Goal: Information Seeking & Learning: Learn about a topic

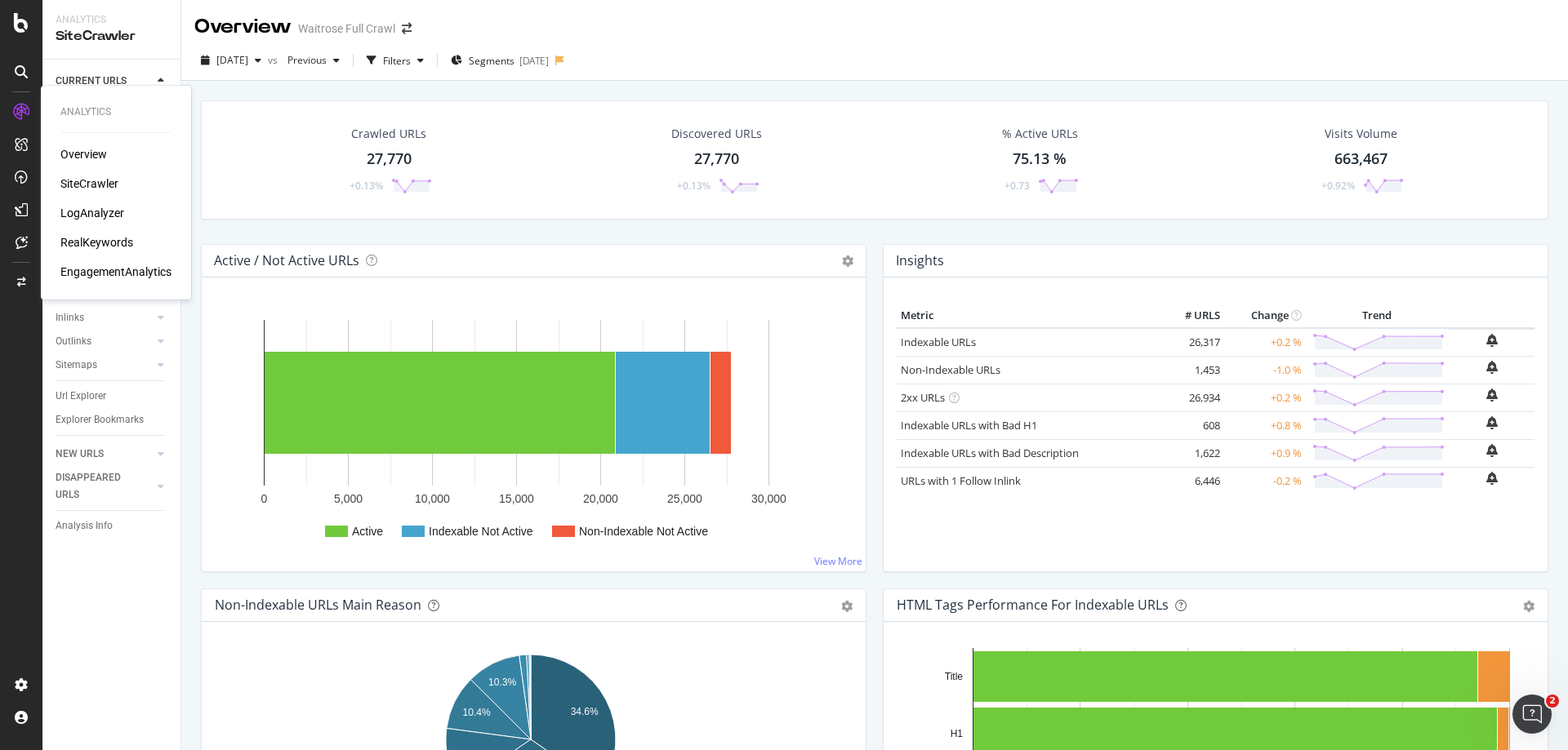
click at [94, 246] on div "RealKeywords" at bounding box center [96, 242] width 72 height 16
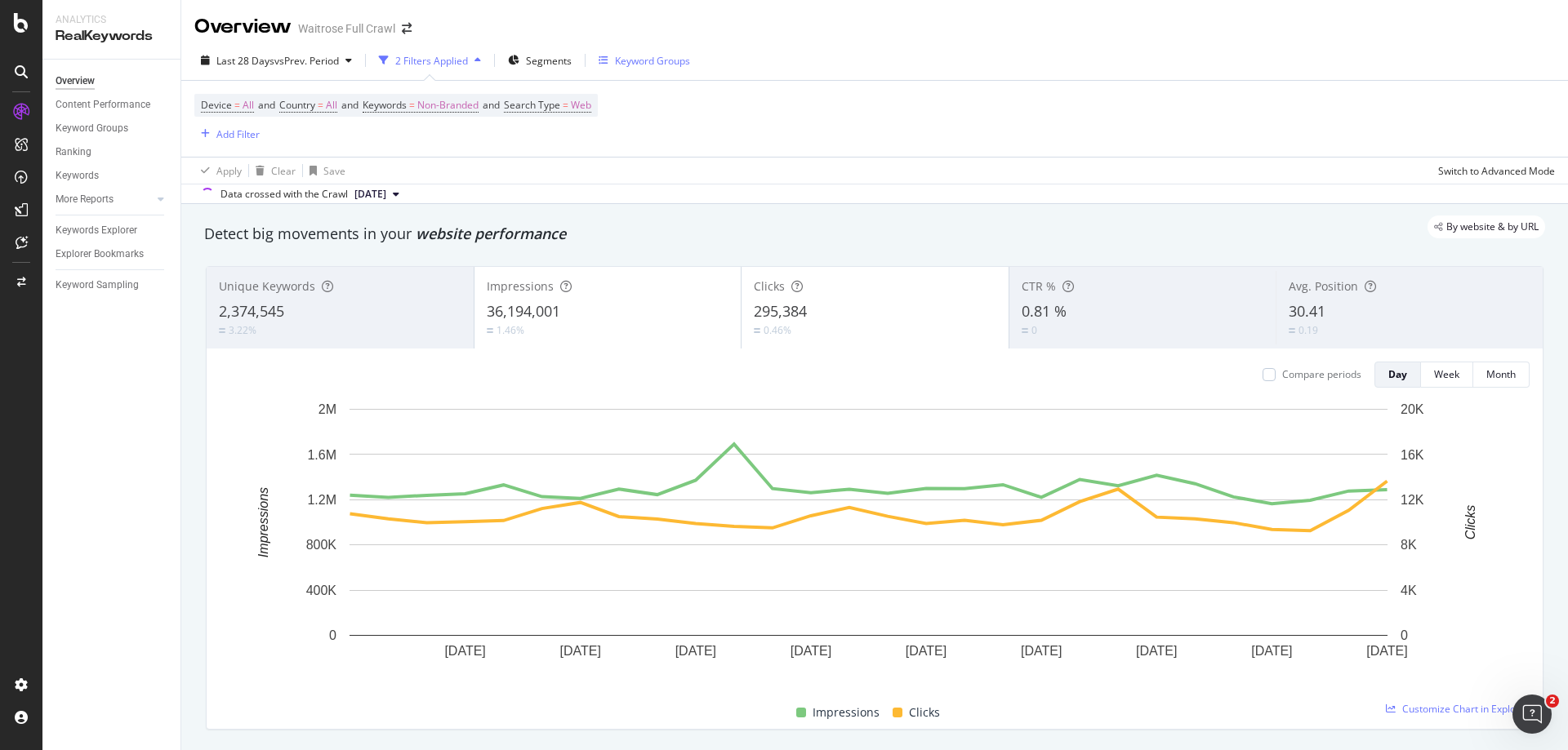
click at [632, 55] on div "Keyword Groups" at bounding box center [652, 60] width 75 height 14
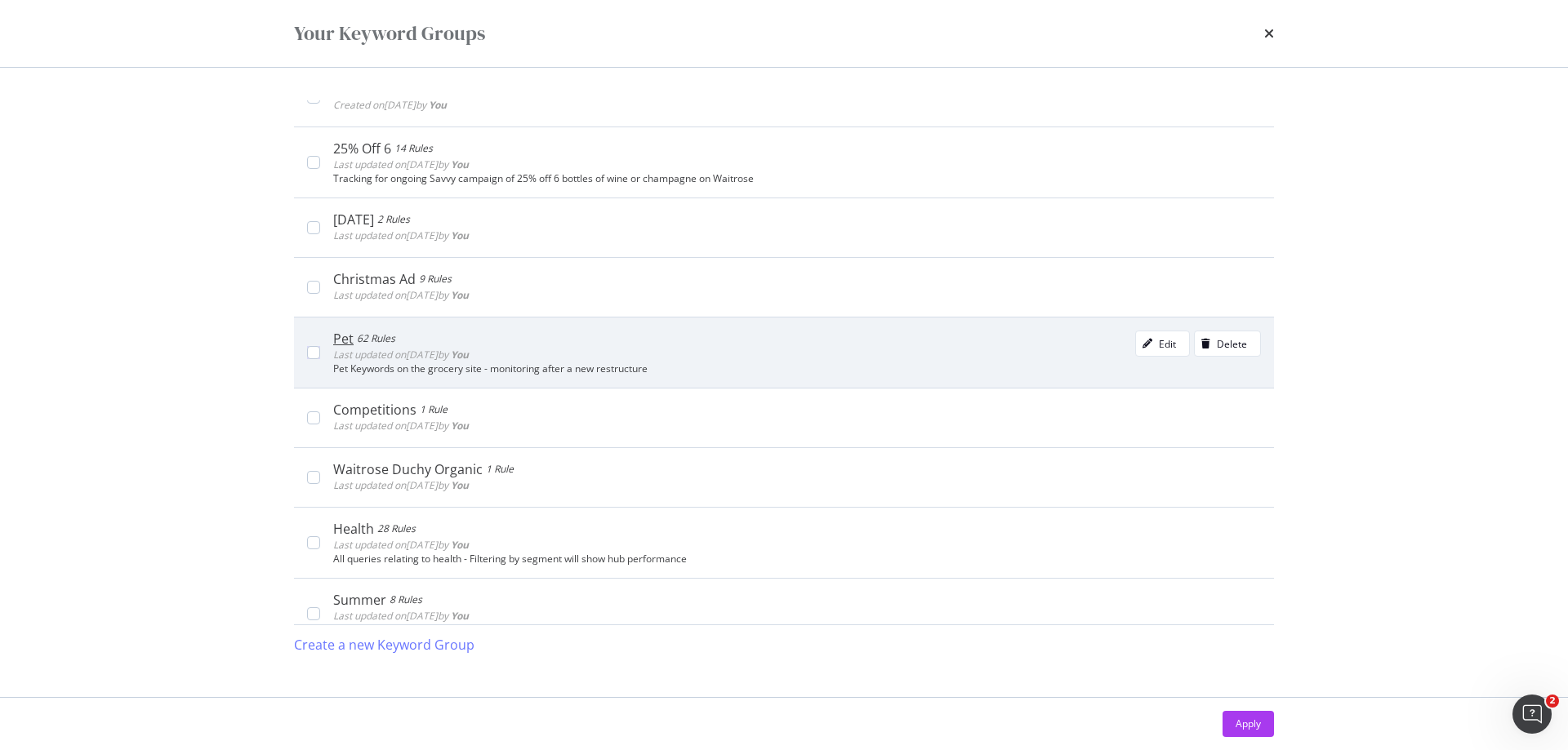
scroll to position [408, 0]
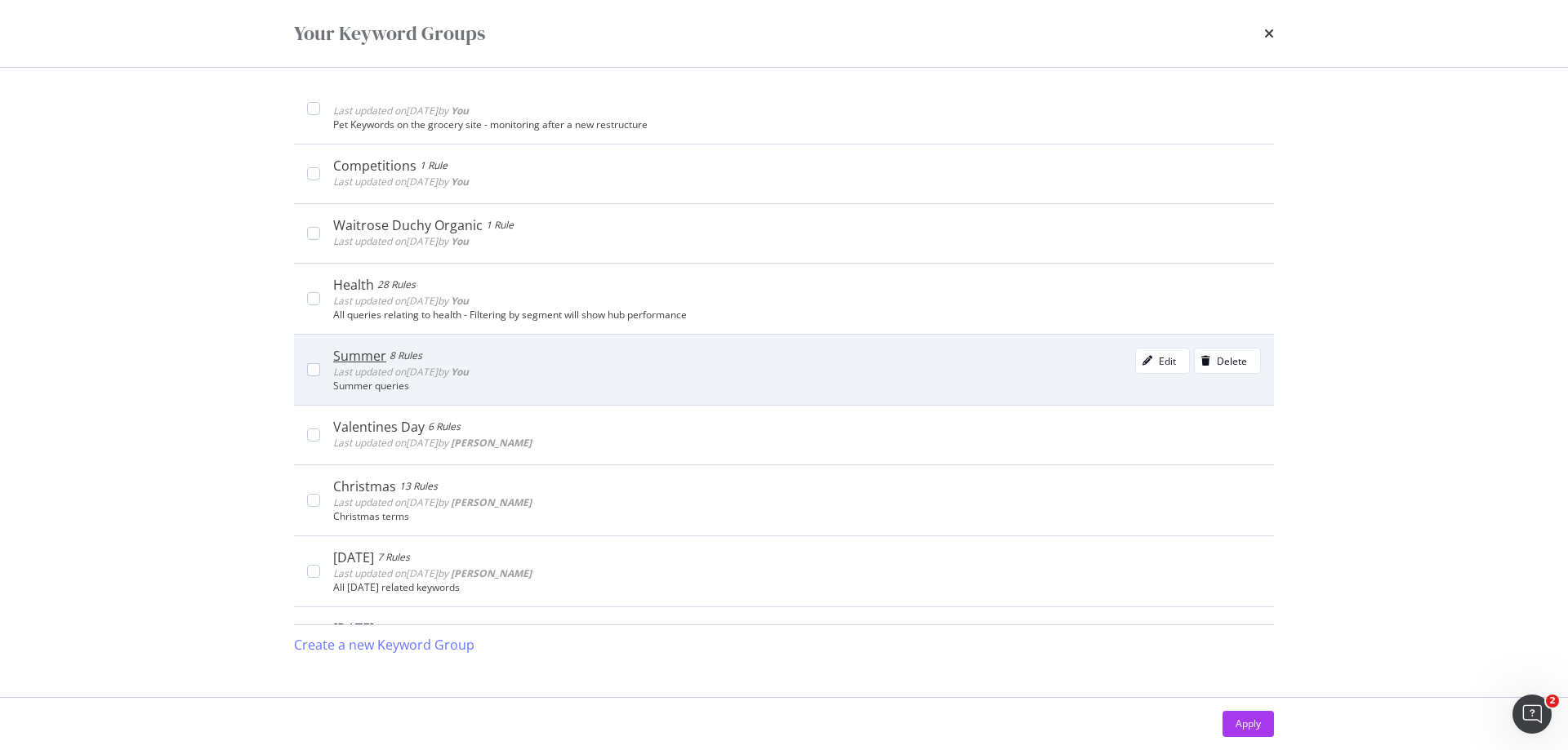
click at [304, 363] on div "Summer 8 Rules Last updated on [DATE] by You Edit Delete Summer queries" at bounding box center [784, 369] width 980 height 71
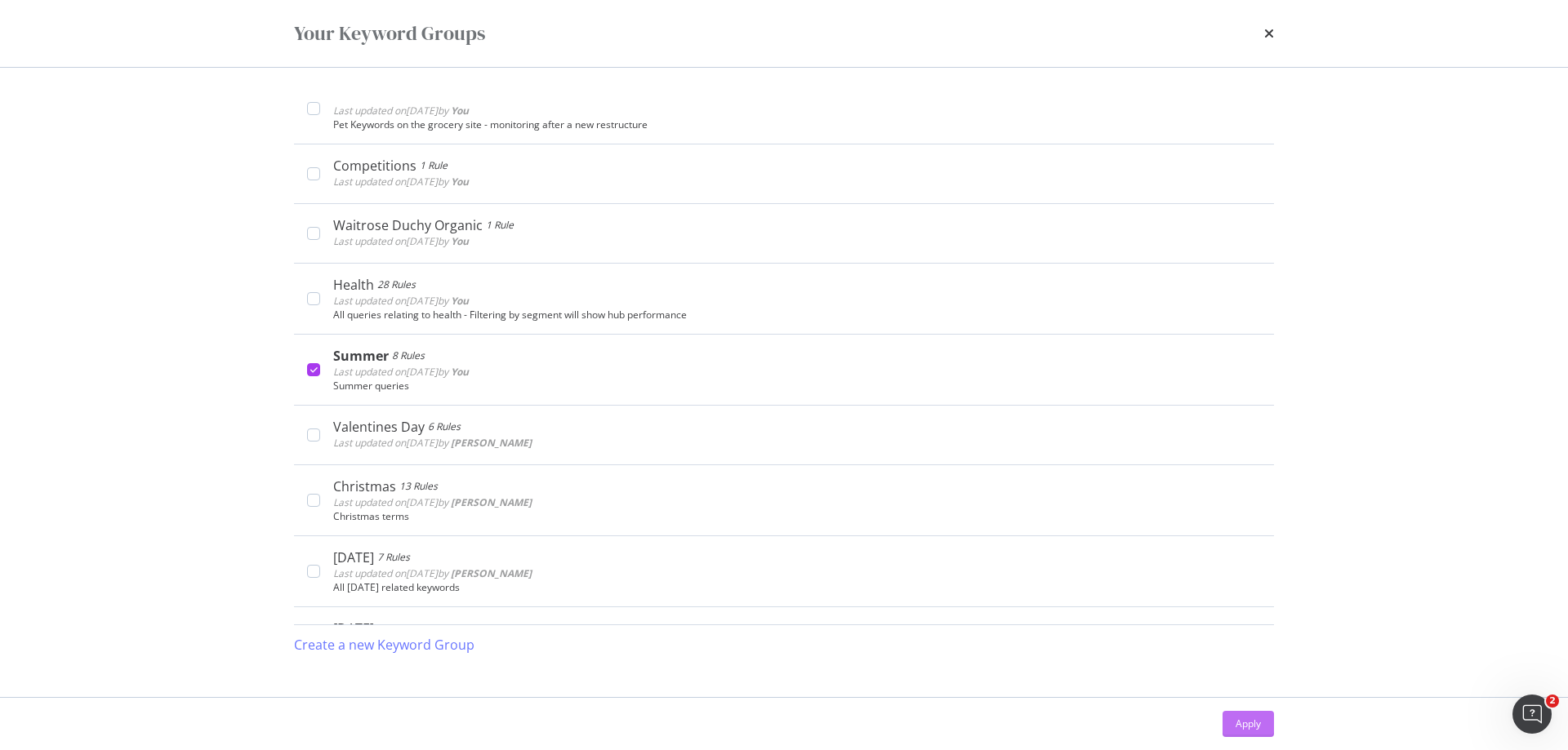
click at [1254, 721] on div "Apply" at bounding box center [1247, 724] width 25 height 14
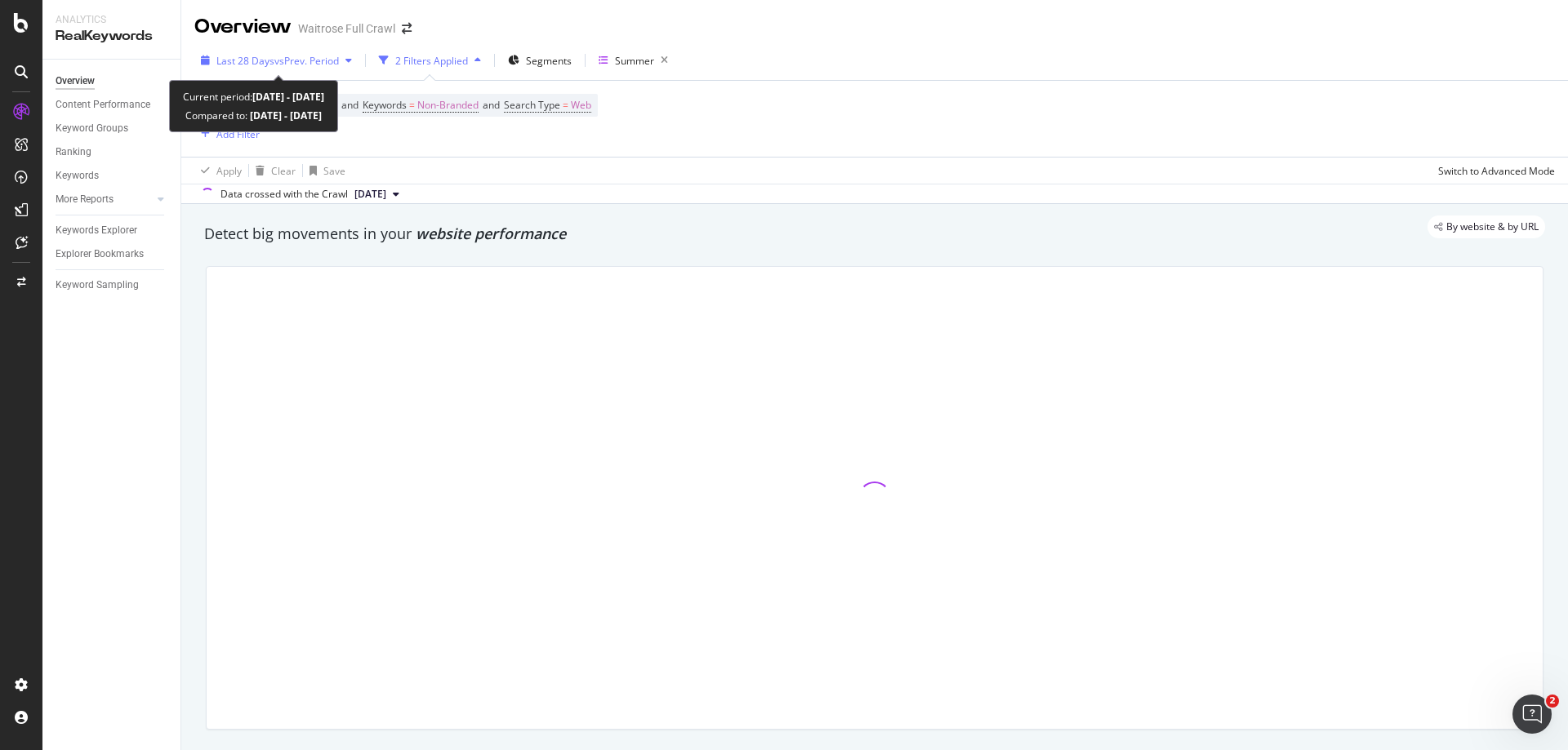
click at [293, 58] on span "vs Prev. Period" at bounding box center [306, 60] width 65 height 14
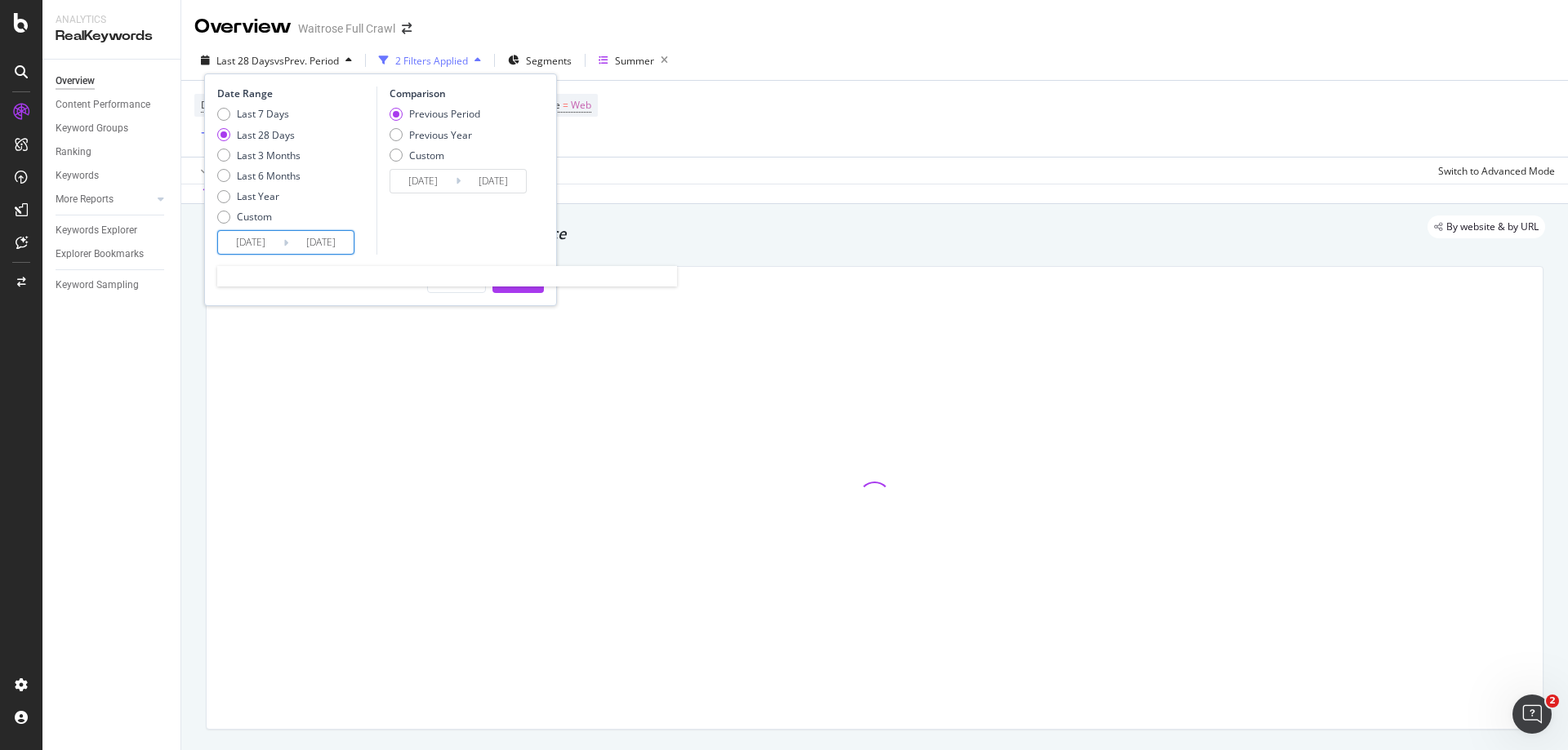
click at [265, 242] on input "[DATE]" at bounding box center [251, 242] width 66 height 23
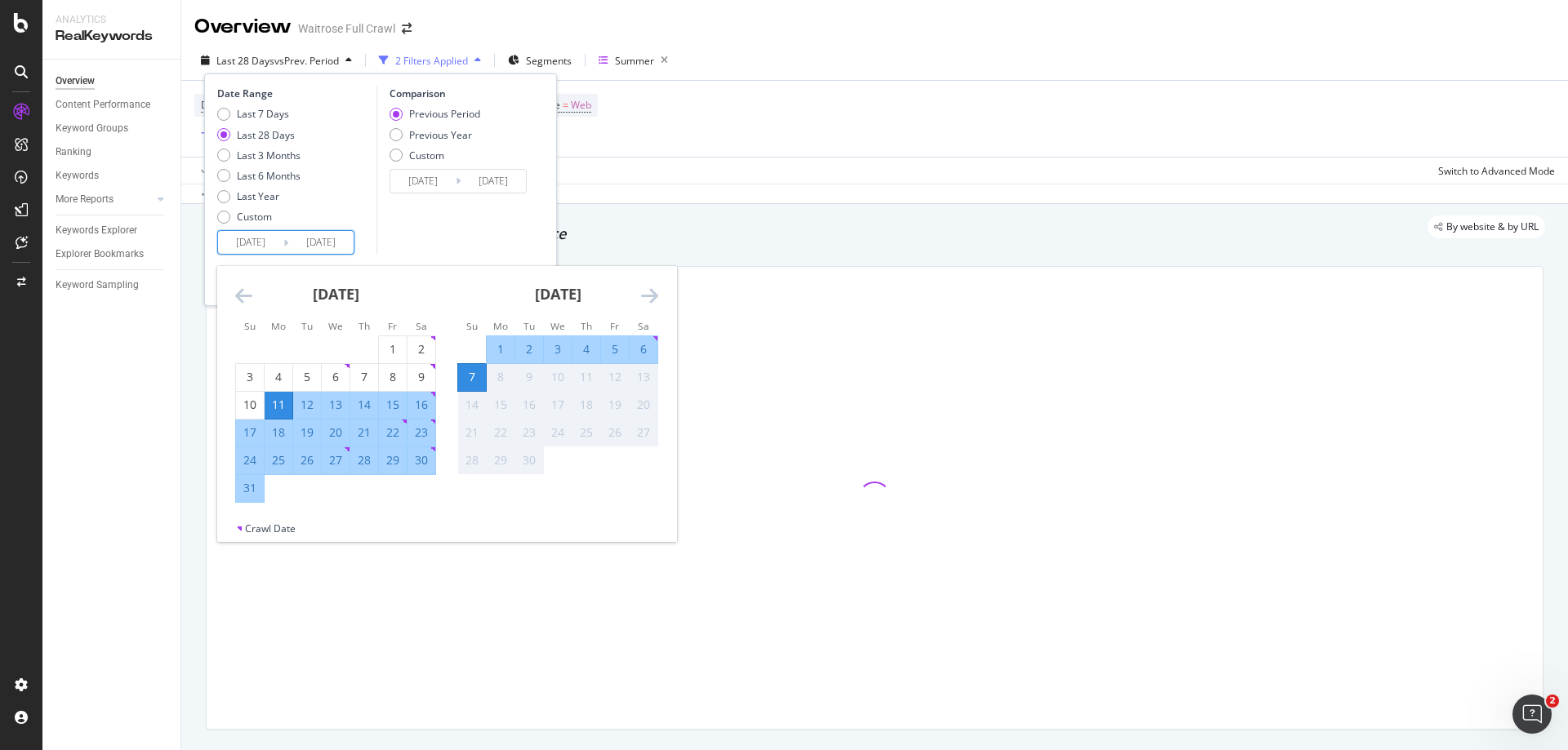
click at [236, 297] on icon "Move backward to switch to the previous month." at bounding box center [243, 295] width 17 height 20
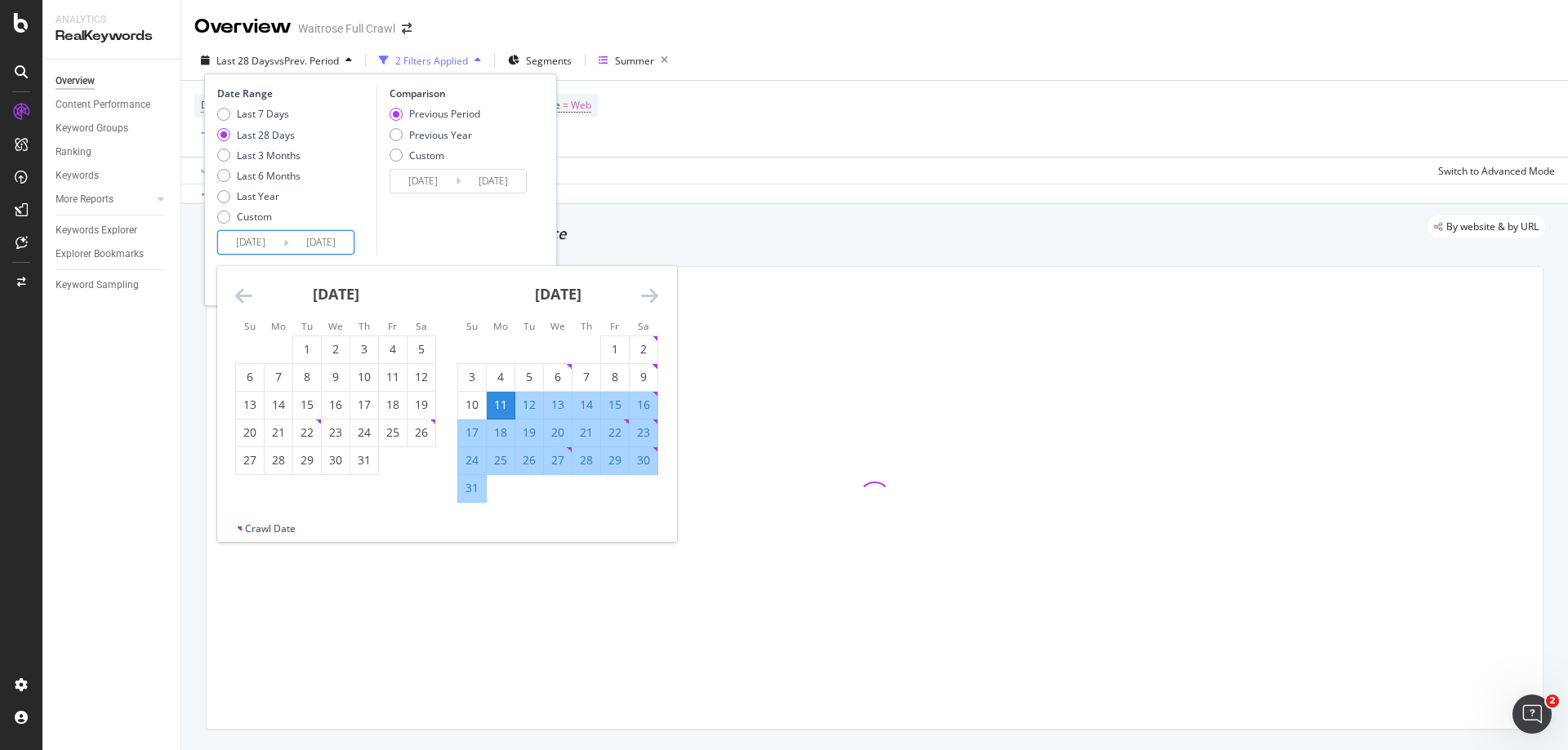
click at [236, 297] on icon "Move backward to switch to the previous month." at bounding box center [243, 295] width 17 height 20
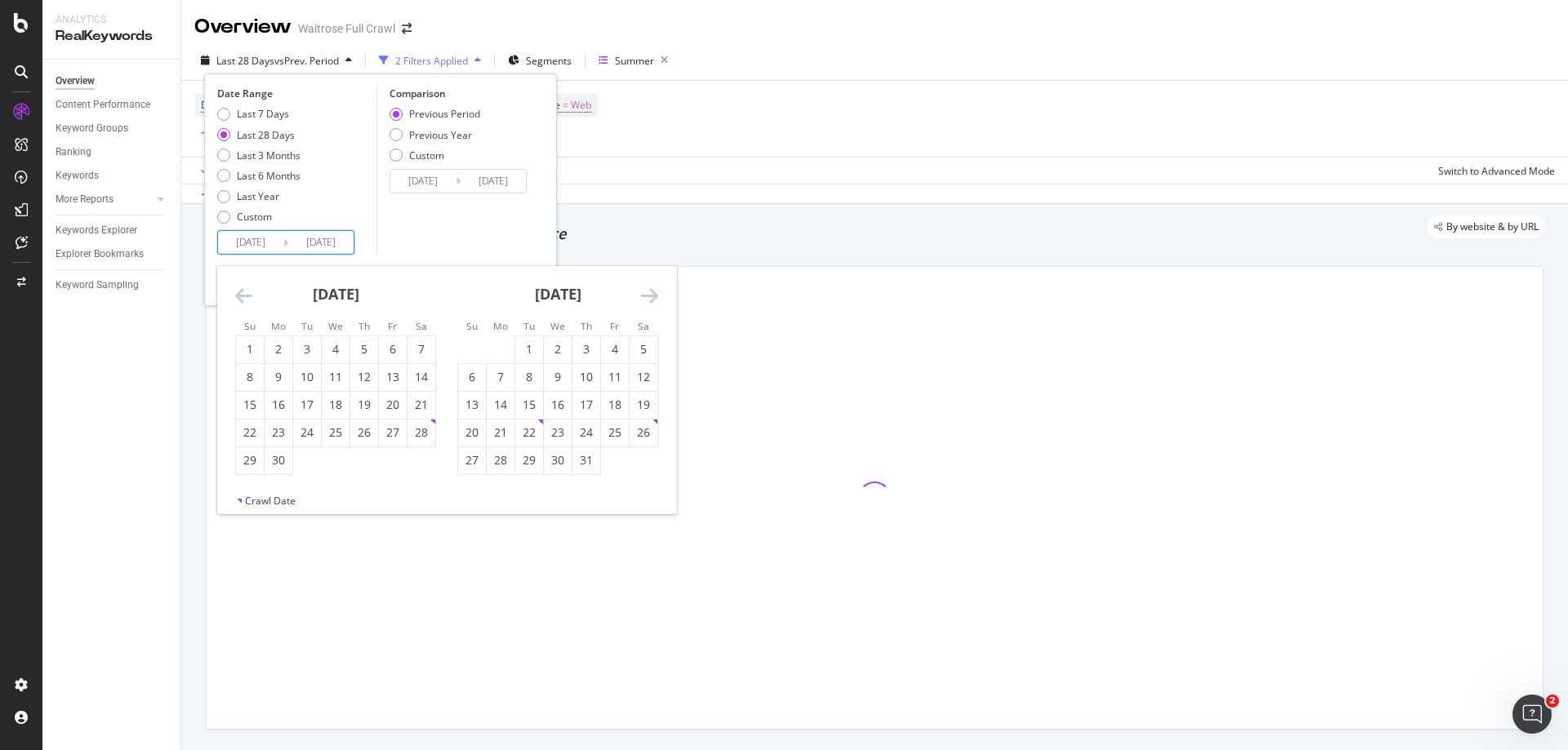
click at [236, 297] on icon "Move backward to switch to the previous month." at bounding box center [243, 295] width 17 height 20
click at [308, 352] on div "1" at bounding box center [307, 349] width 28 height 16
type input "[DATE]"
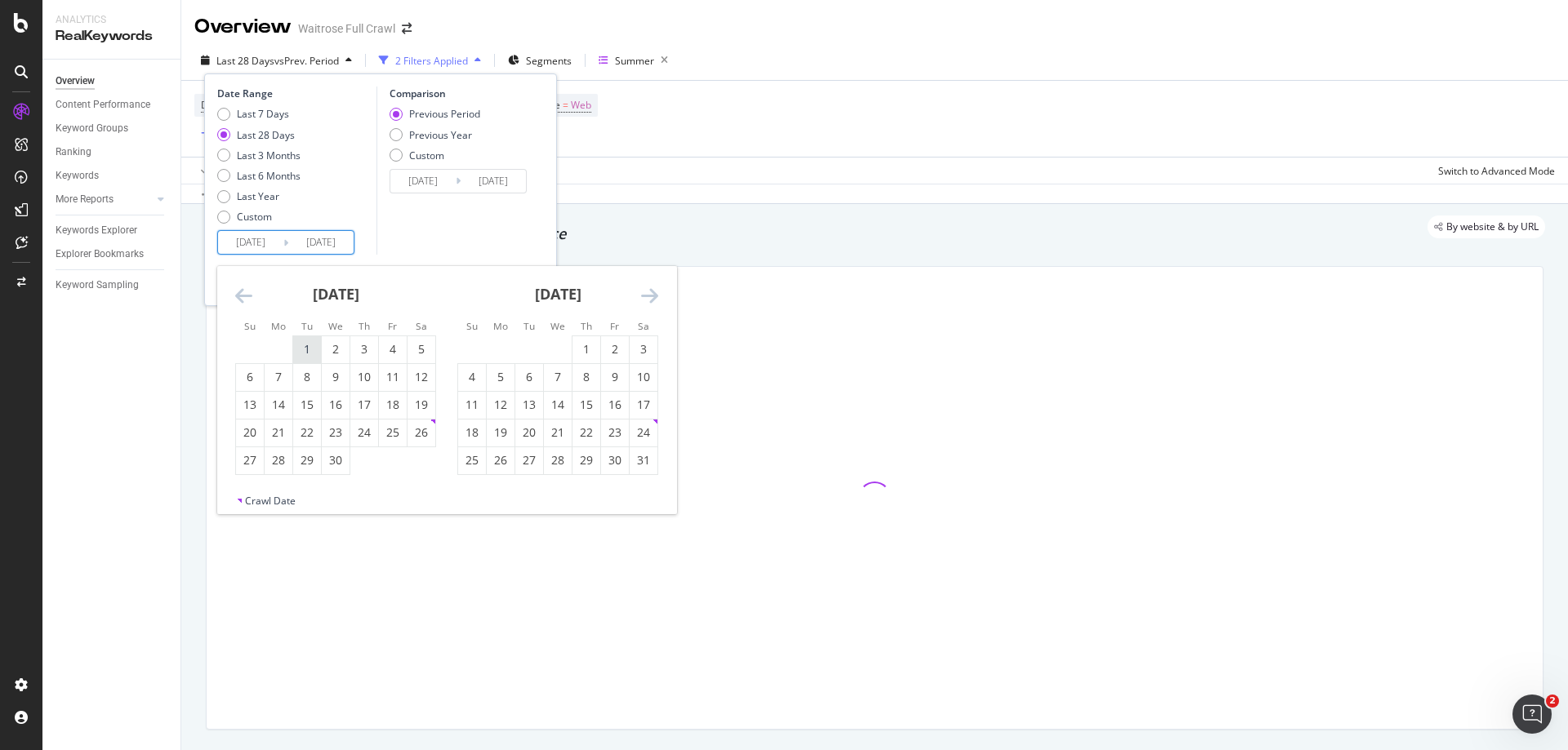
type input "[DATE]"
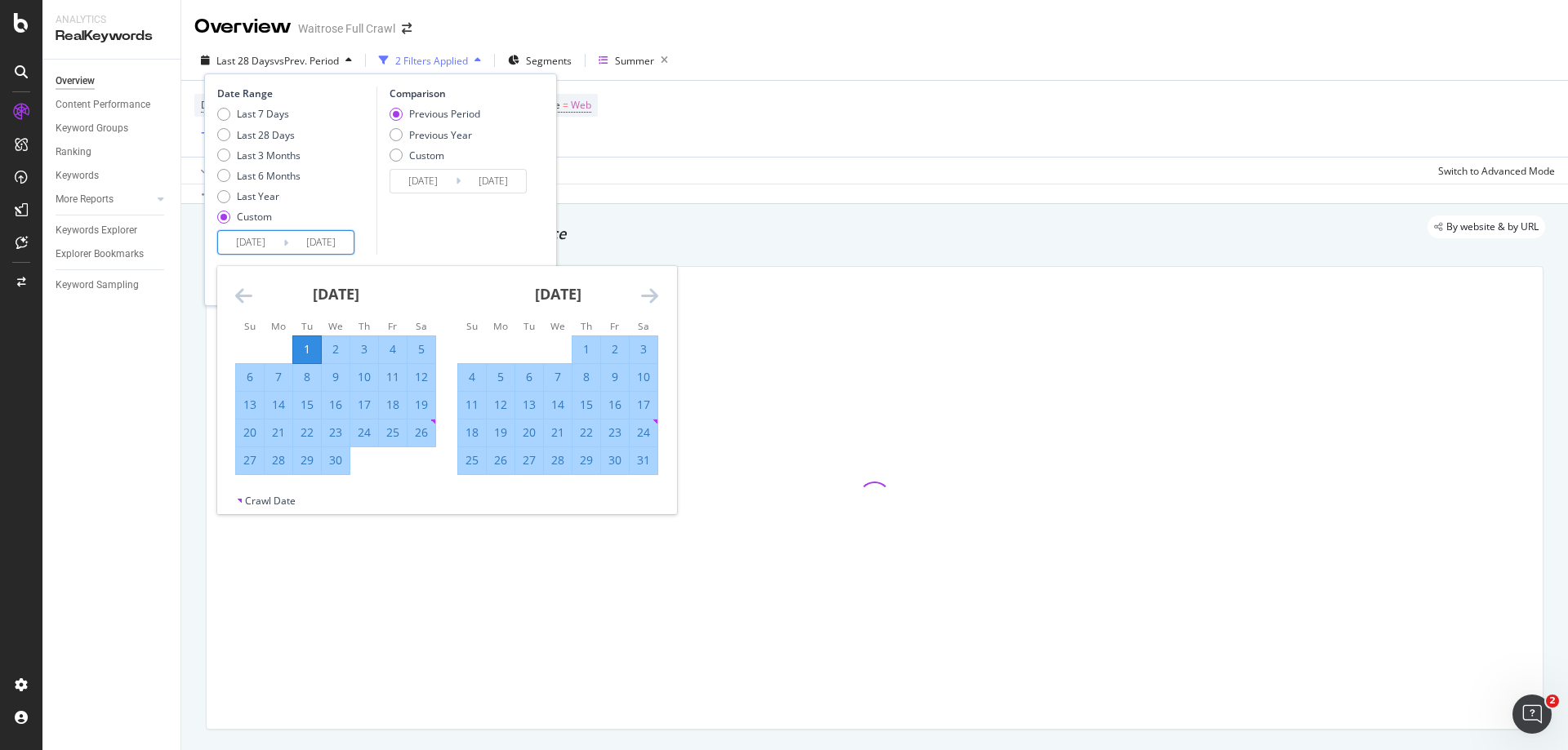
click at [652, 300] on icon "Move forward to switch to the next month." at bounding box center [650, 295] width 17 height 20
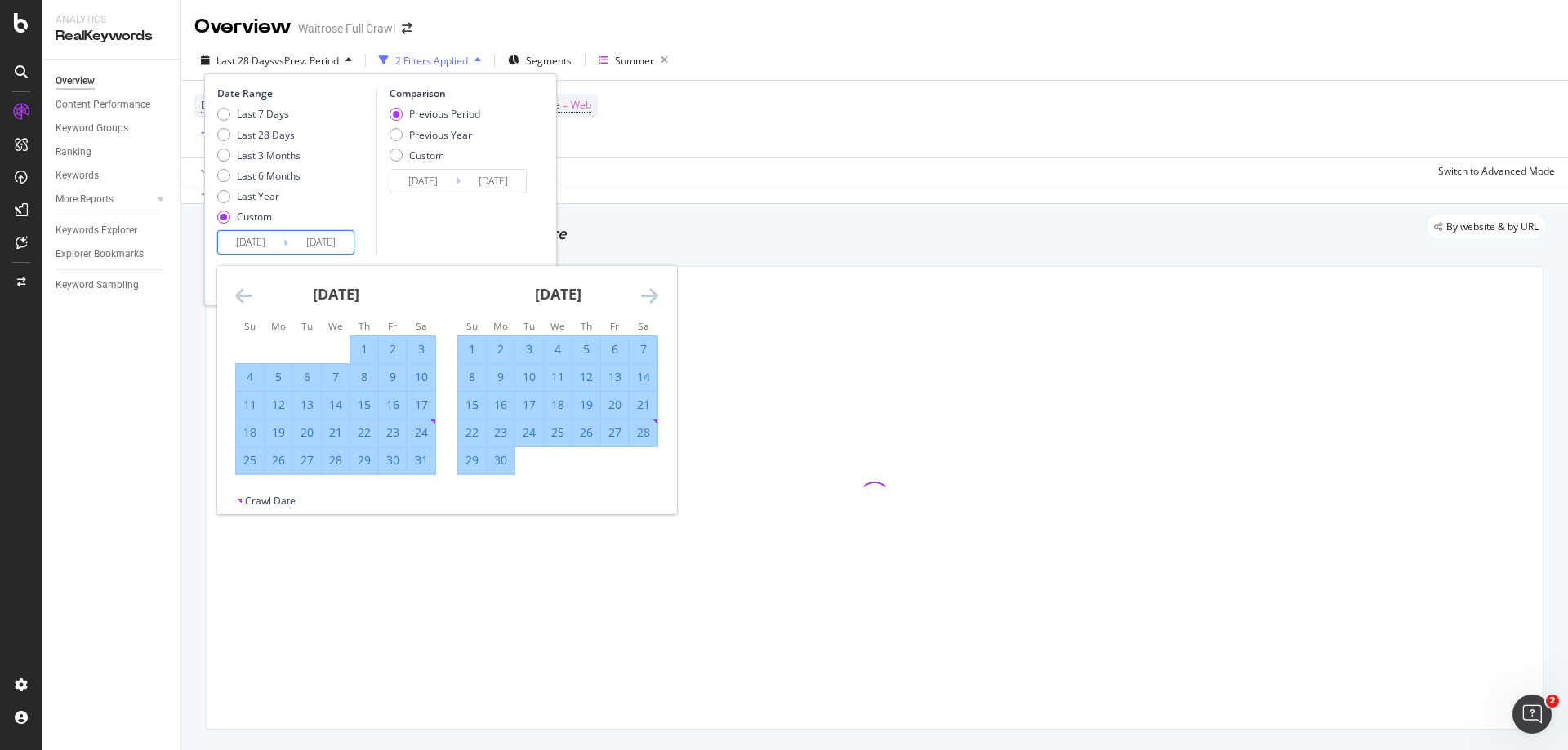
click at [652, 300] on icon "Move forward to switch to the next month." at bounding box center [650, 295] width 17 height 20
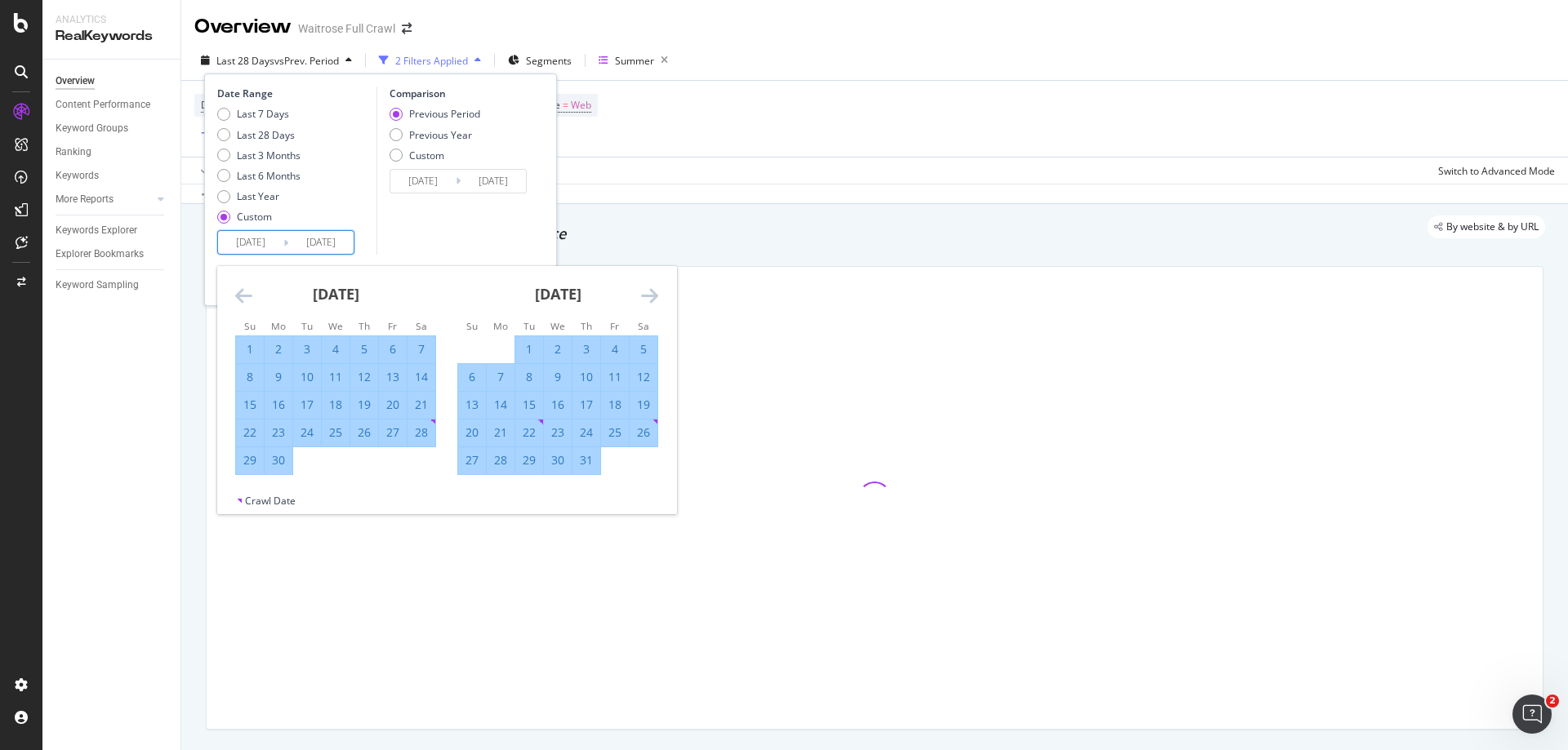
click at [652, 300] on icon "Move forward to switch to the next month." at bounding box center [650, 295] width 17 height 20
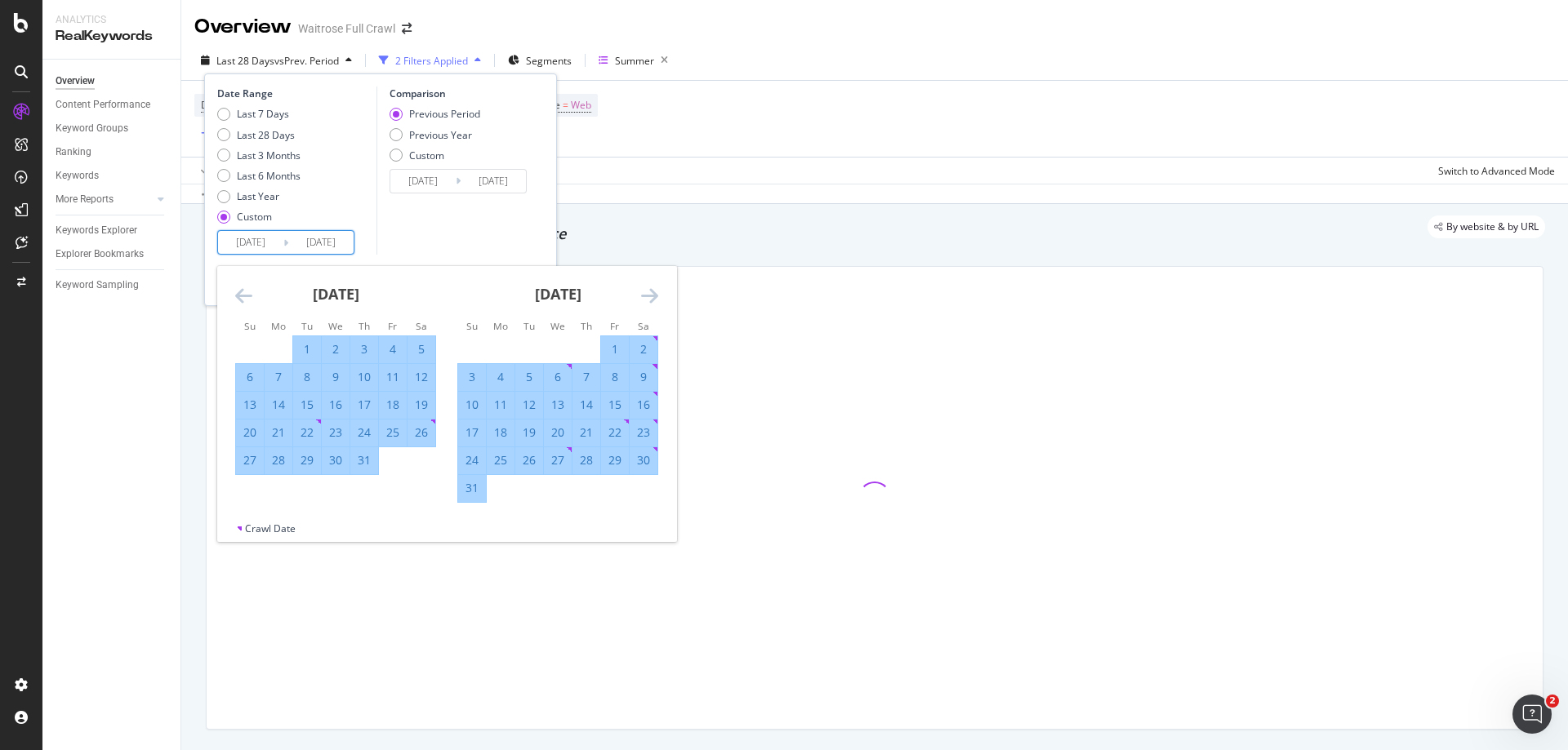
click at [479, 491] on div "31" at bounding box center [472, 488] width 28 height 16
type input "[DATE]"
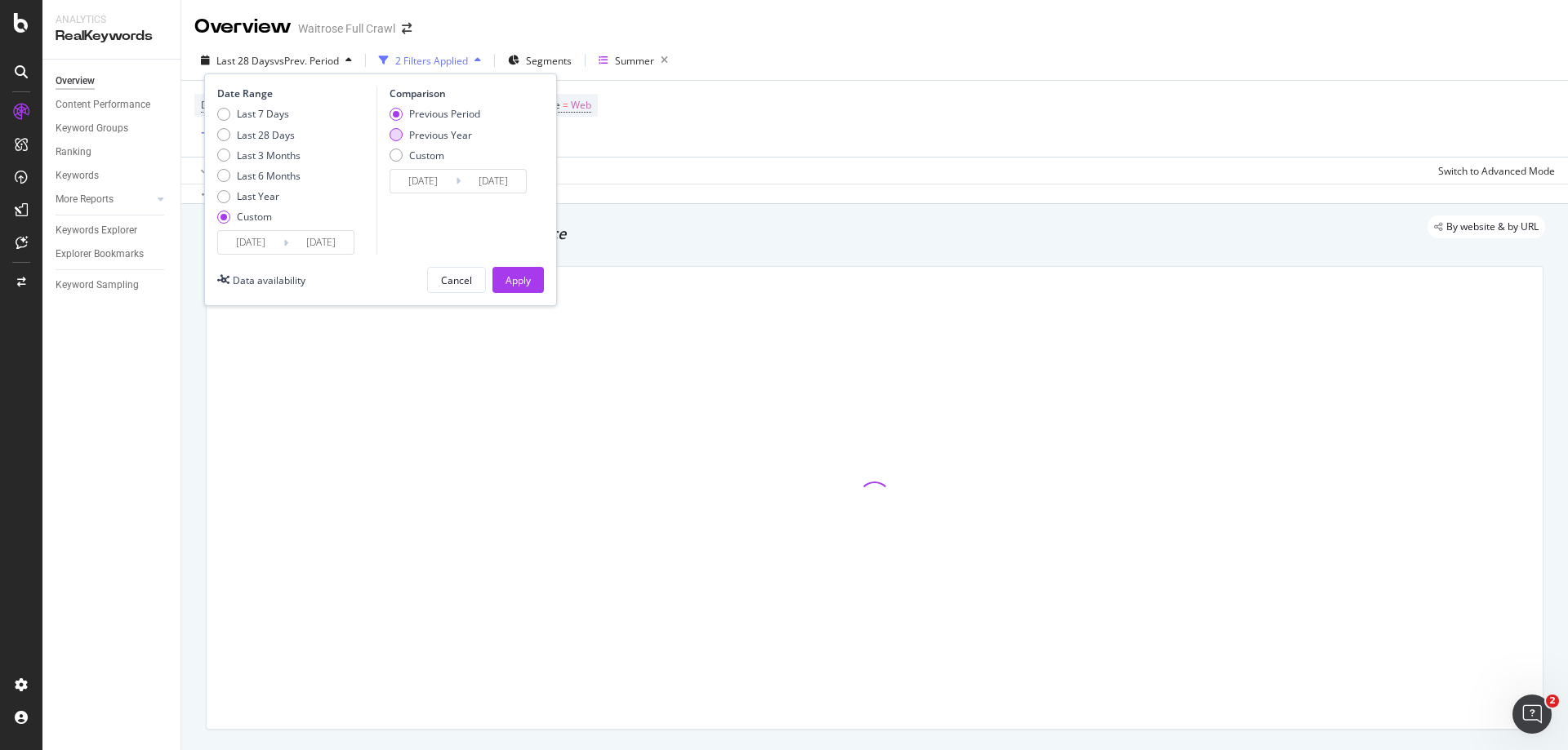
click at [395, 130] on div "Previous Year" at bounding box center [396, 134] width 13 height 13
type input "[DATE]"
click at [518, 277] on div "Apply" at bounding box center [518, 280] width 25 height 14
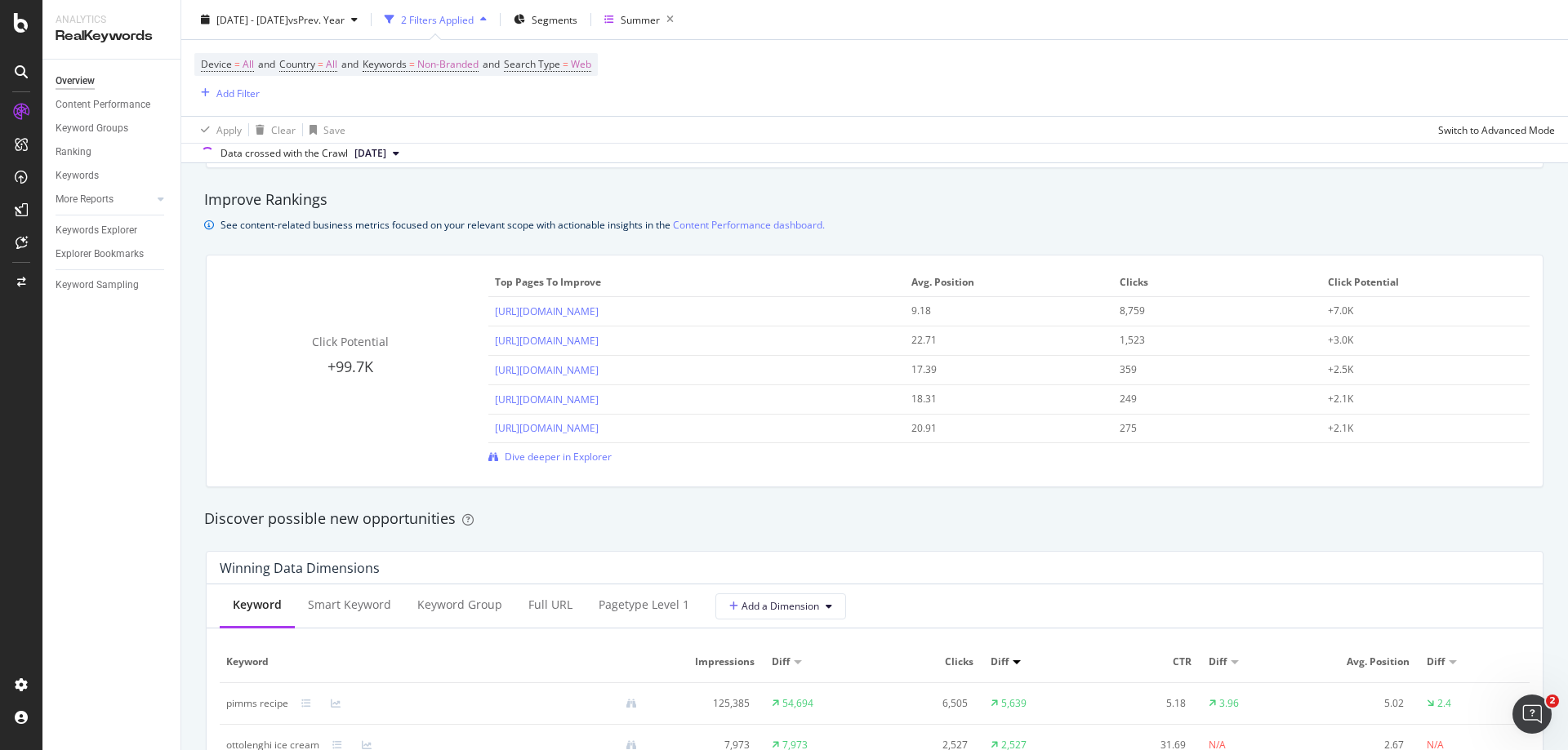
scroll to position [1388, 0]
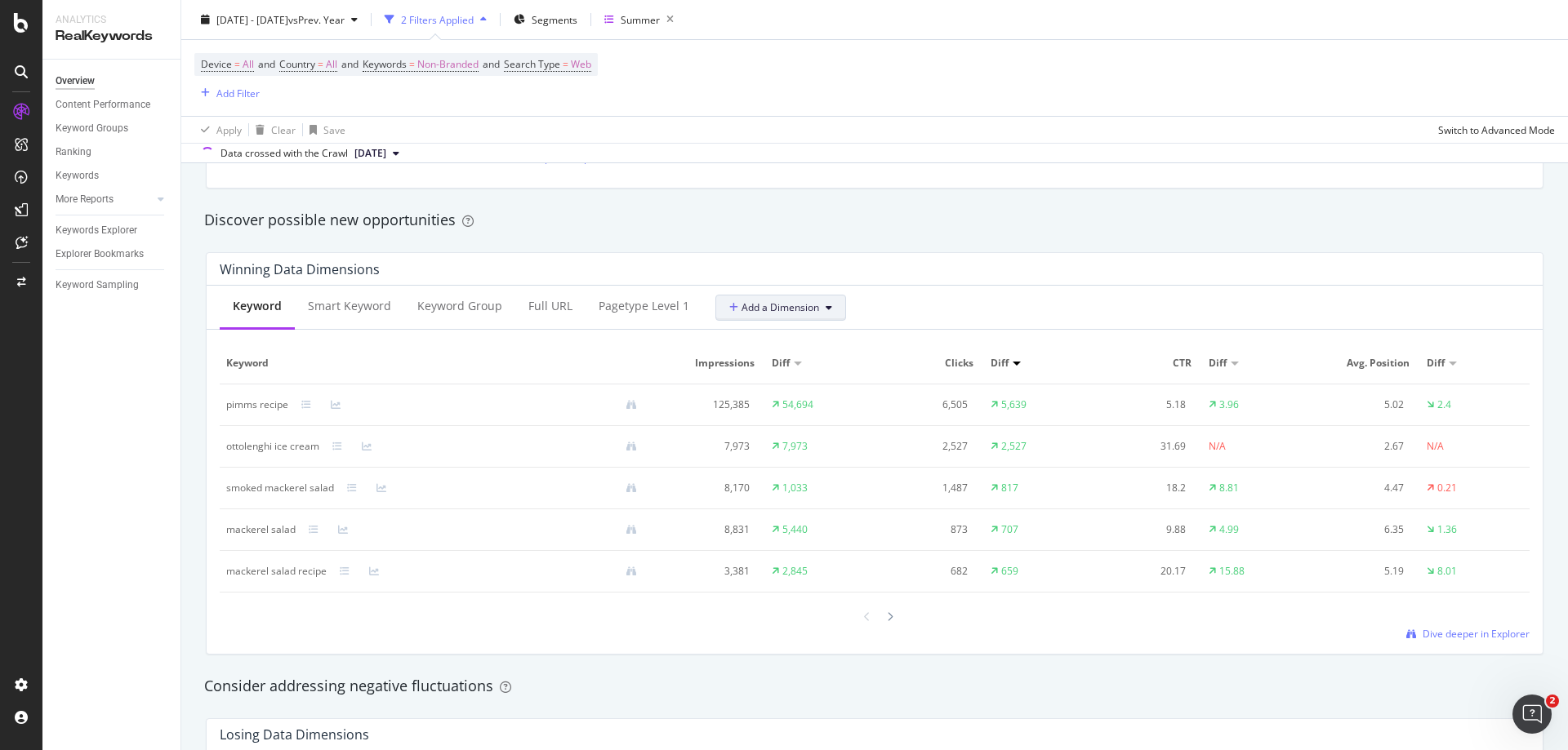
click at [753, 308] on span "Add a Dimension" at bounding box center [775, 307] width 90 height 14
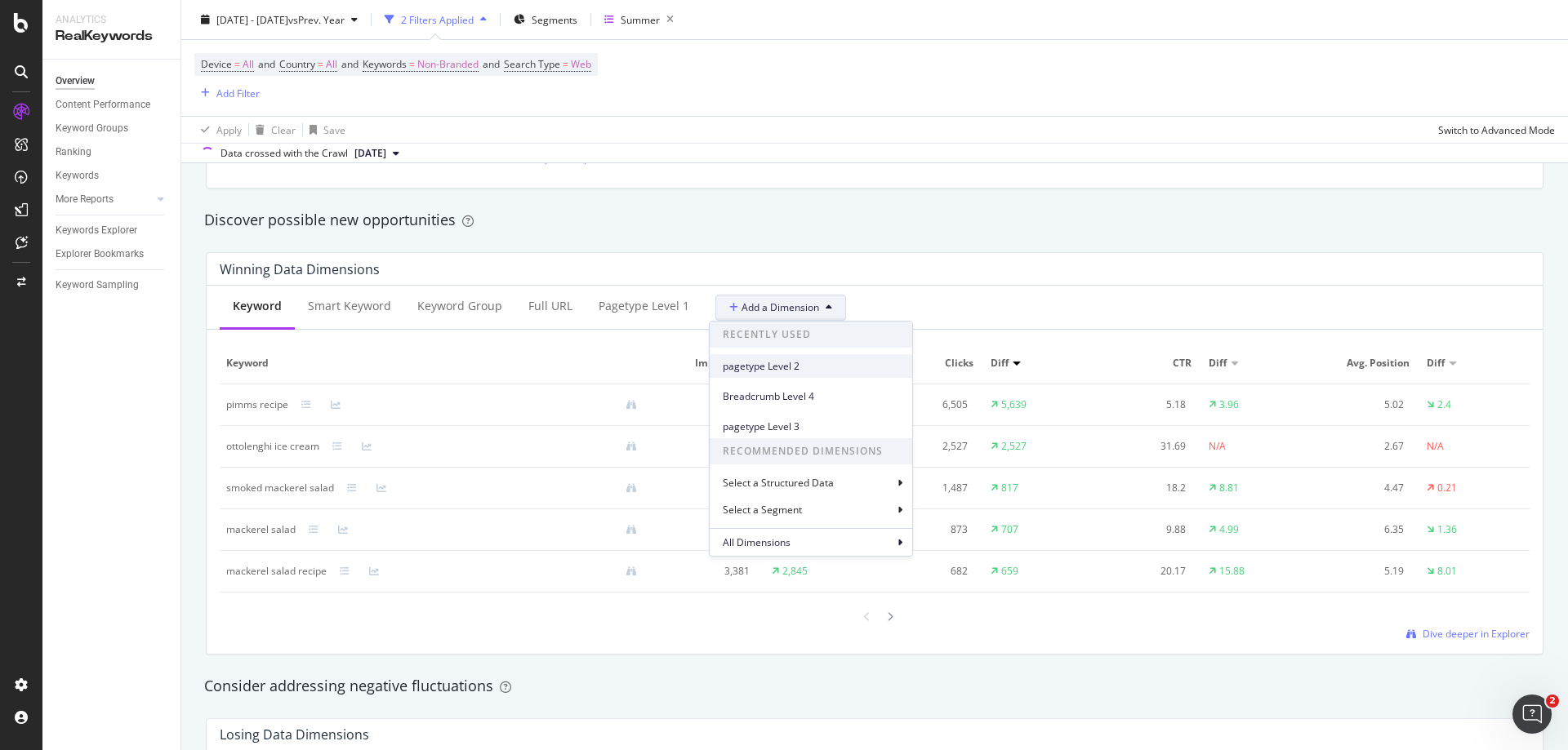
click at [793, 364] on span "pagetype Level 2" at bounding box center [811, 367] width 177 height 15
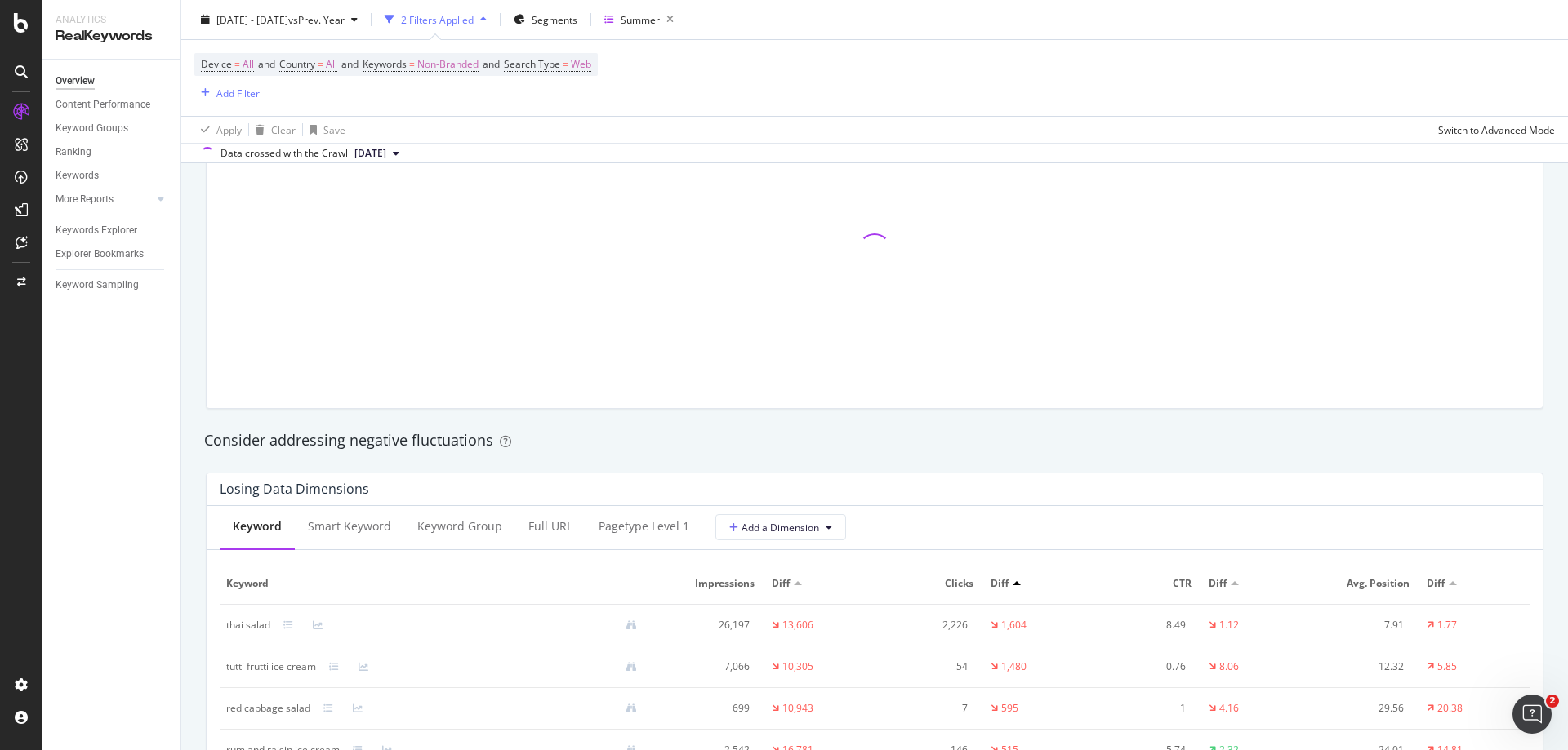
scroll to position [1714, 0]
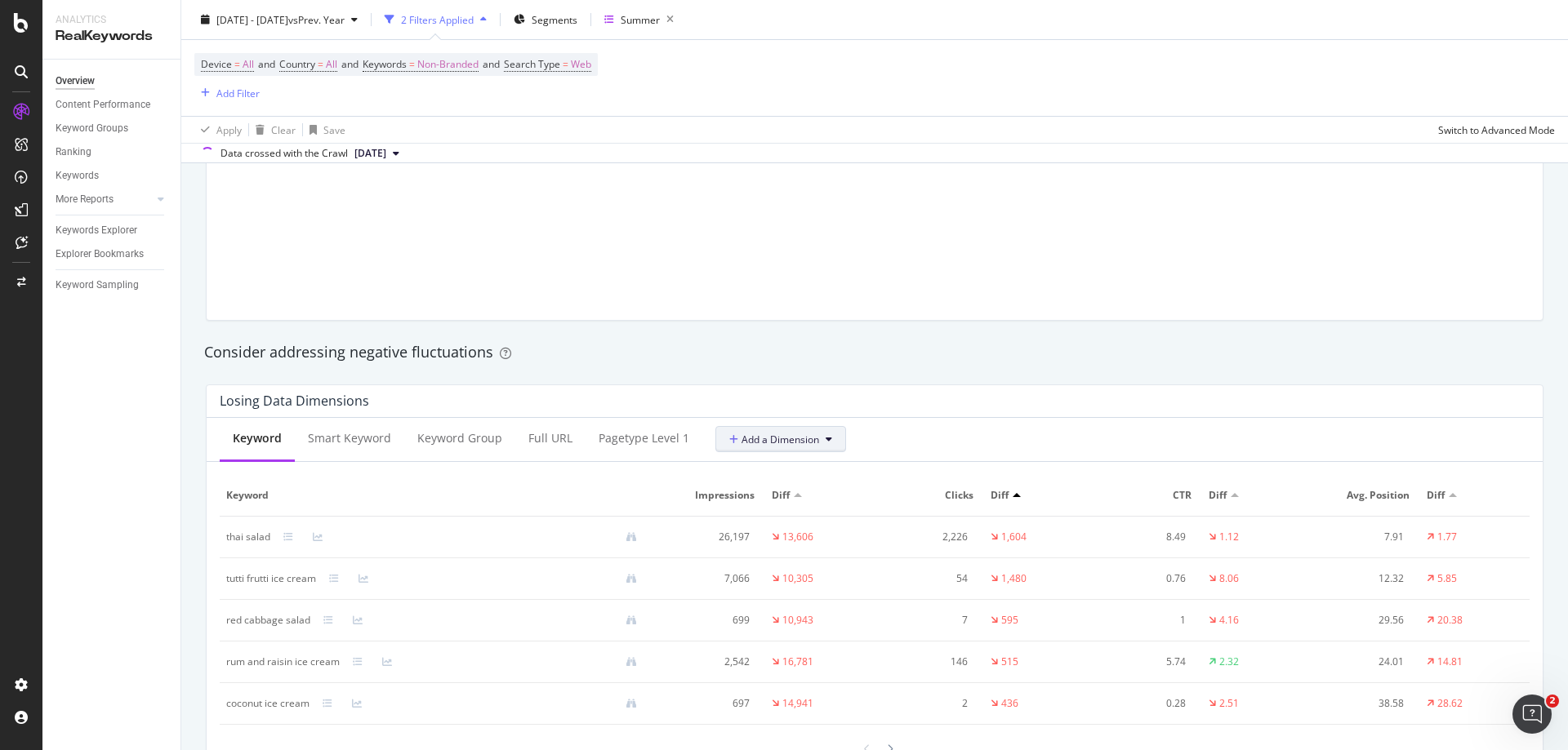
click at [749, 447] on button "Add a Dimension" at bounding box center [780, 440] width 131 height 26
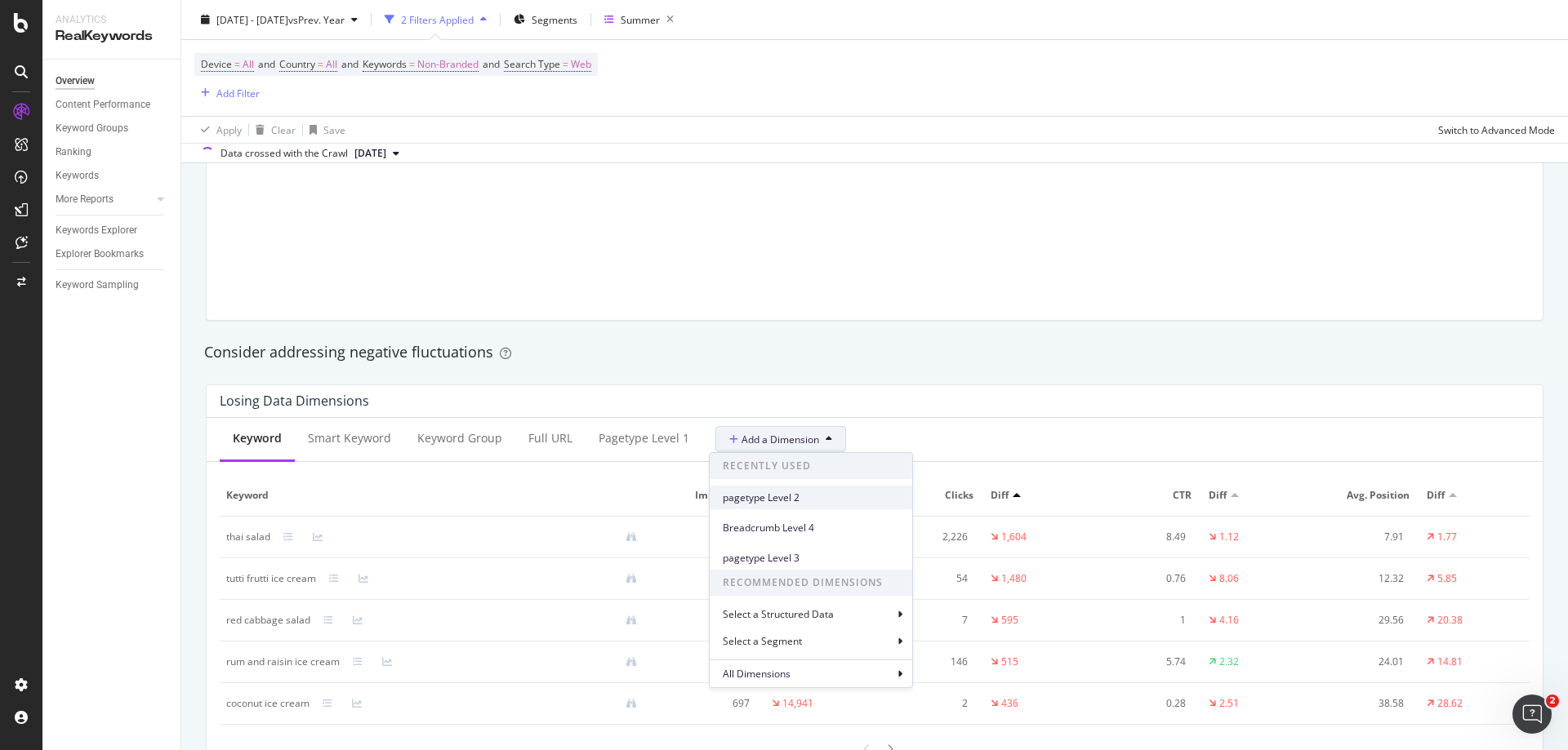
click at [763, 499] on span "pagetype Level 2" at bounding box center [811, 498] width 177 height 15
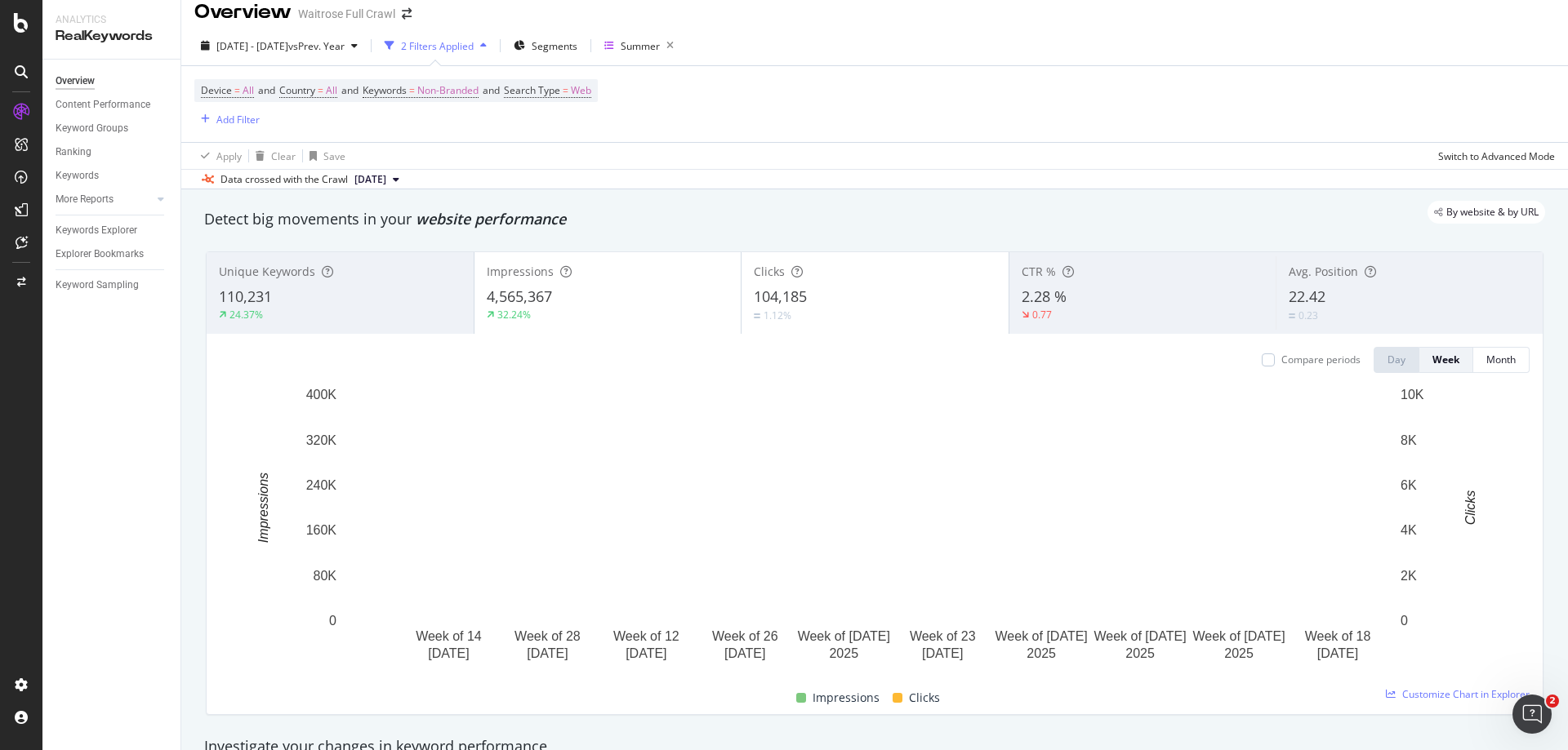
scroll to position [0, 0]
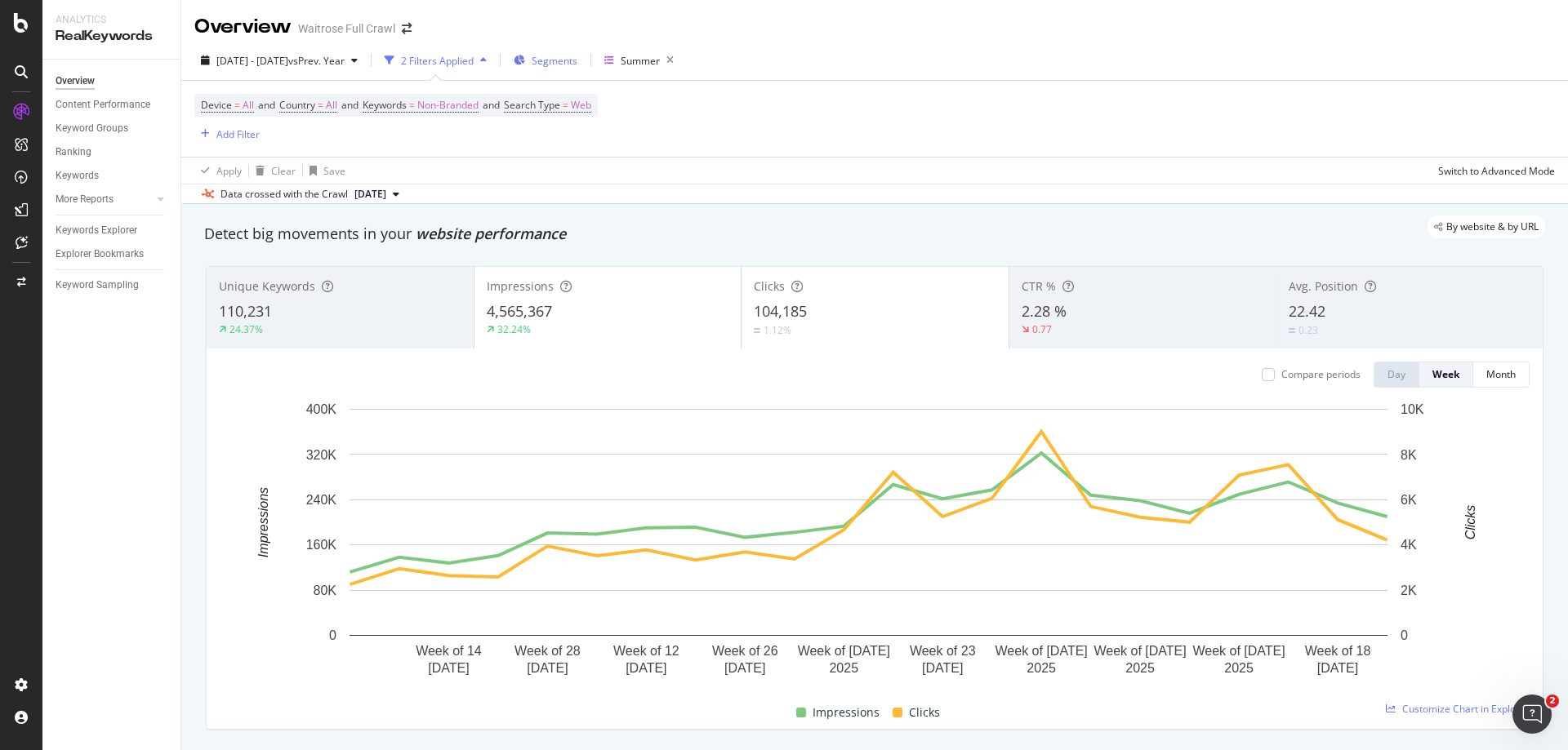
click at [577, 64] on span "Segments" at bounding box center [555, 60] width 46 height 14
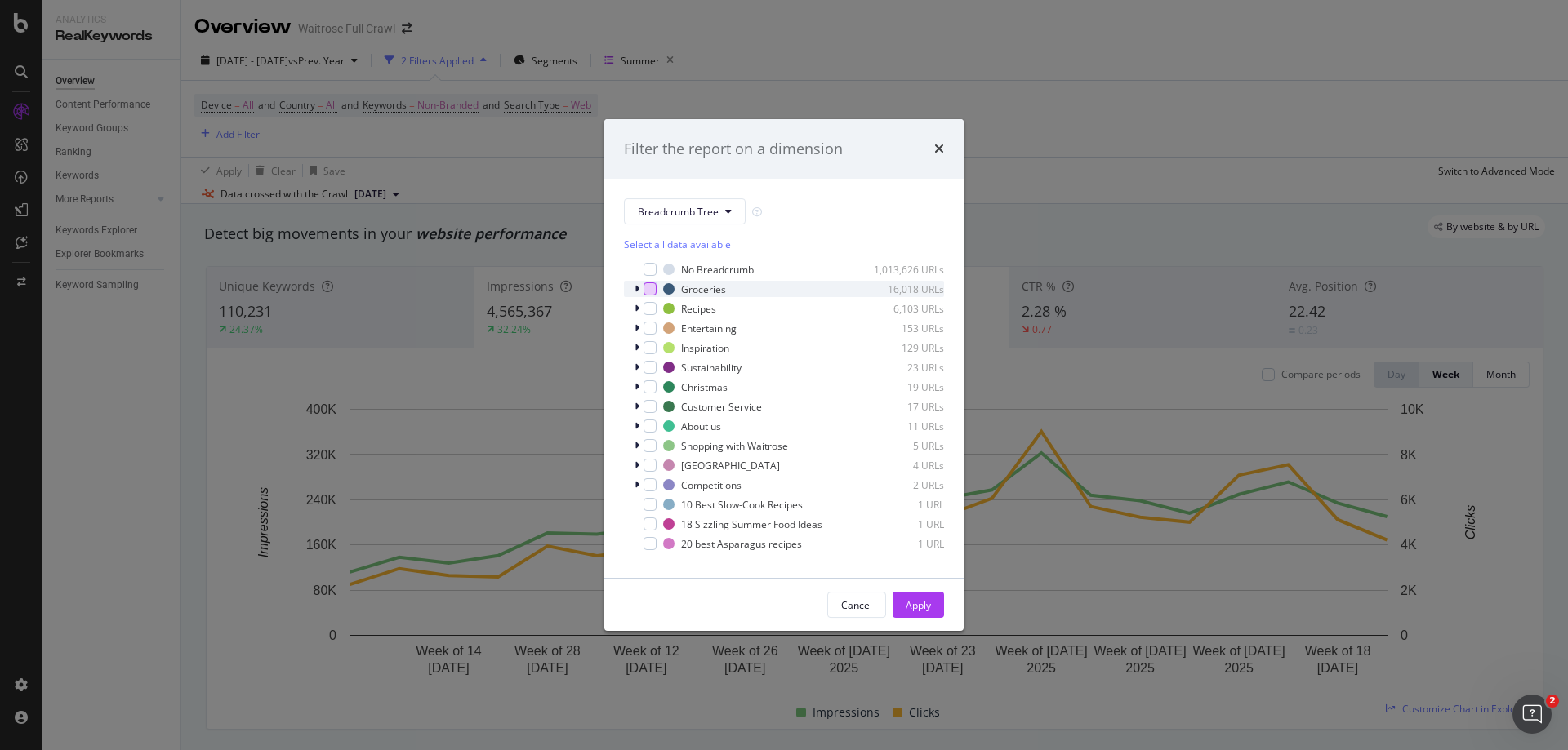
click at [644, 284] on div "modal" at bounding box center [651, 289] width 13 height 13
click at [669, 213] on span "Breadcrumb Tree" at bounding box center [679, 211] width 81 height 14
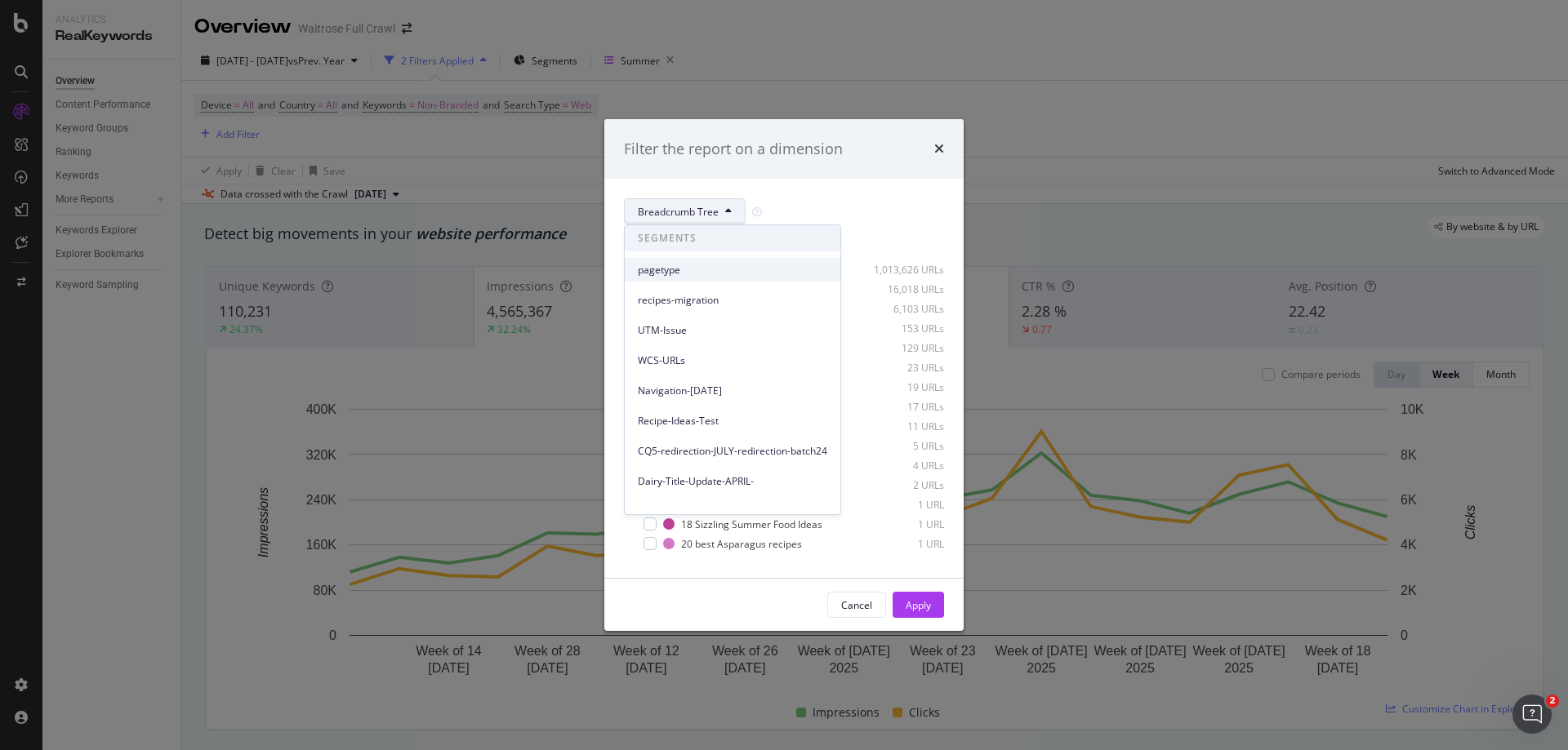
click at [669, 273] on span "pagetype" at bounding box center [733, 271] width 190 height 15
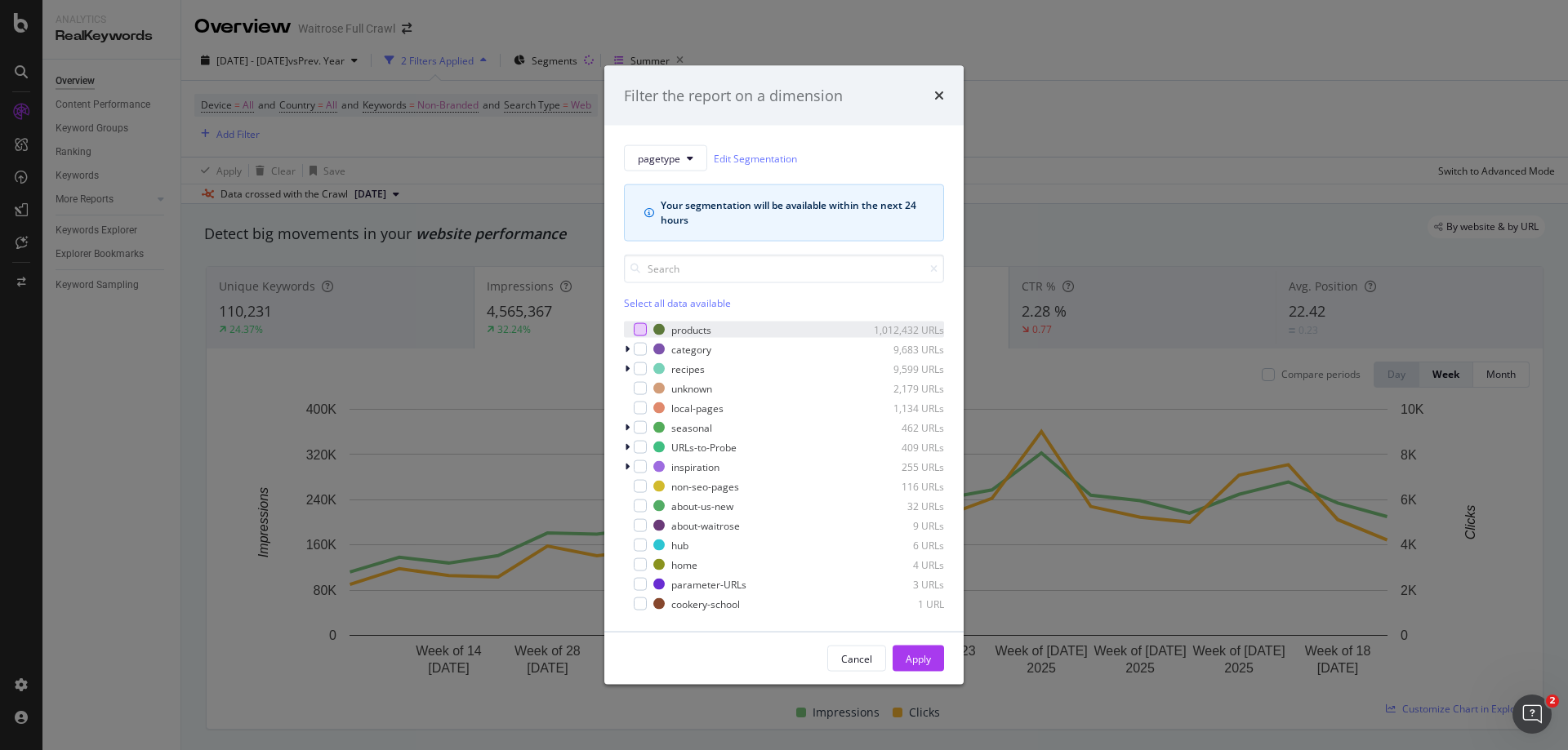
click at [638, 327] on div "modal" at bounding box center [640, 330] width 13 height 13
click at [640, 352] on div "modal" at bounding box center [640, 350] width 13 height 13
click at [637, 432] on div "modal" at bounding box center [640, 428] width 13 height 13
click at [918, 660] on div "Apply" at bounding box center [917, 658] width 25 height 14
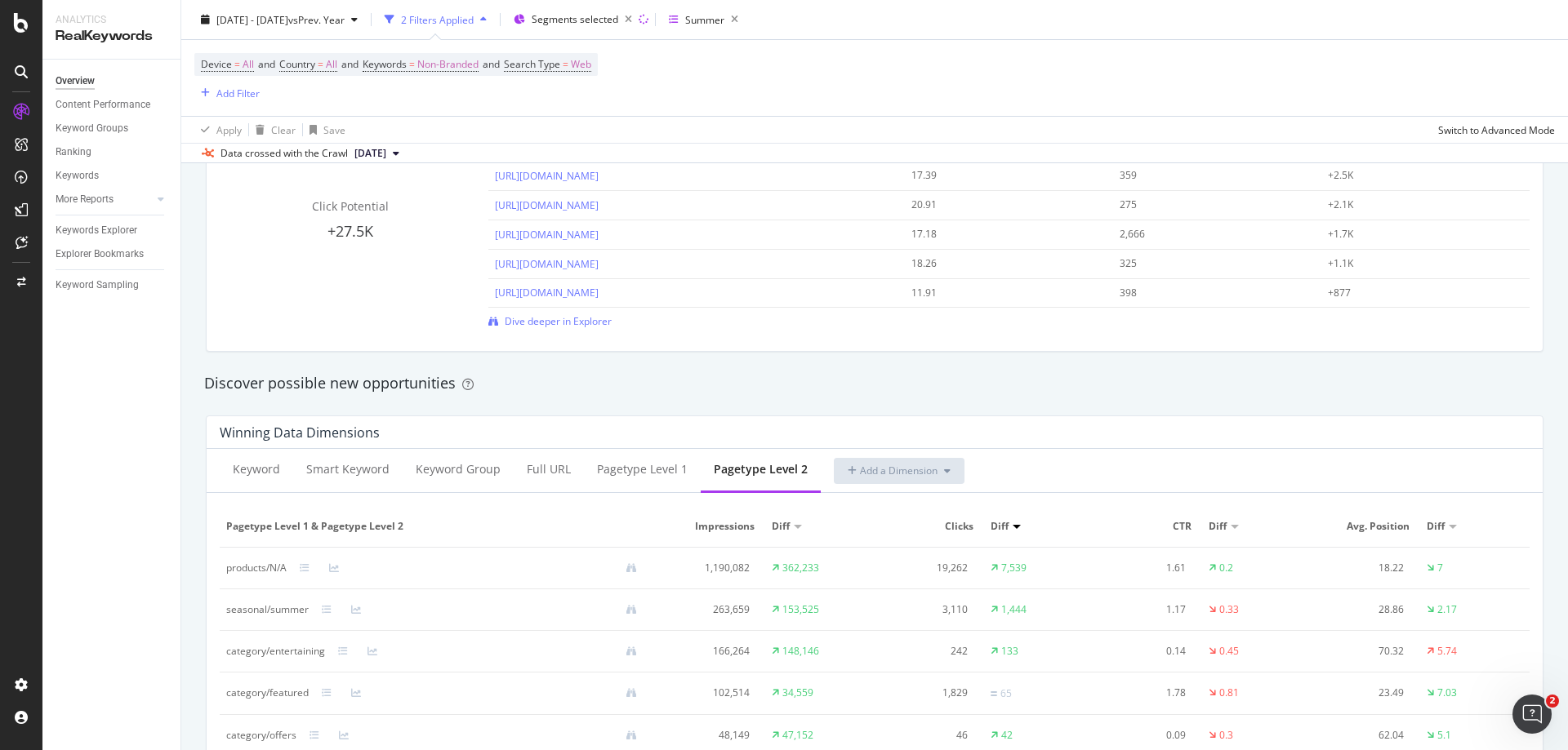
scroll to position [1388, 0]
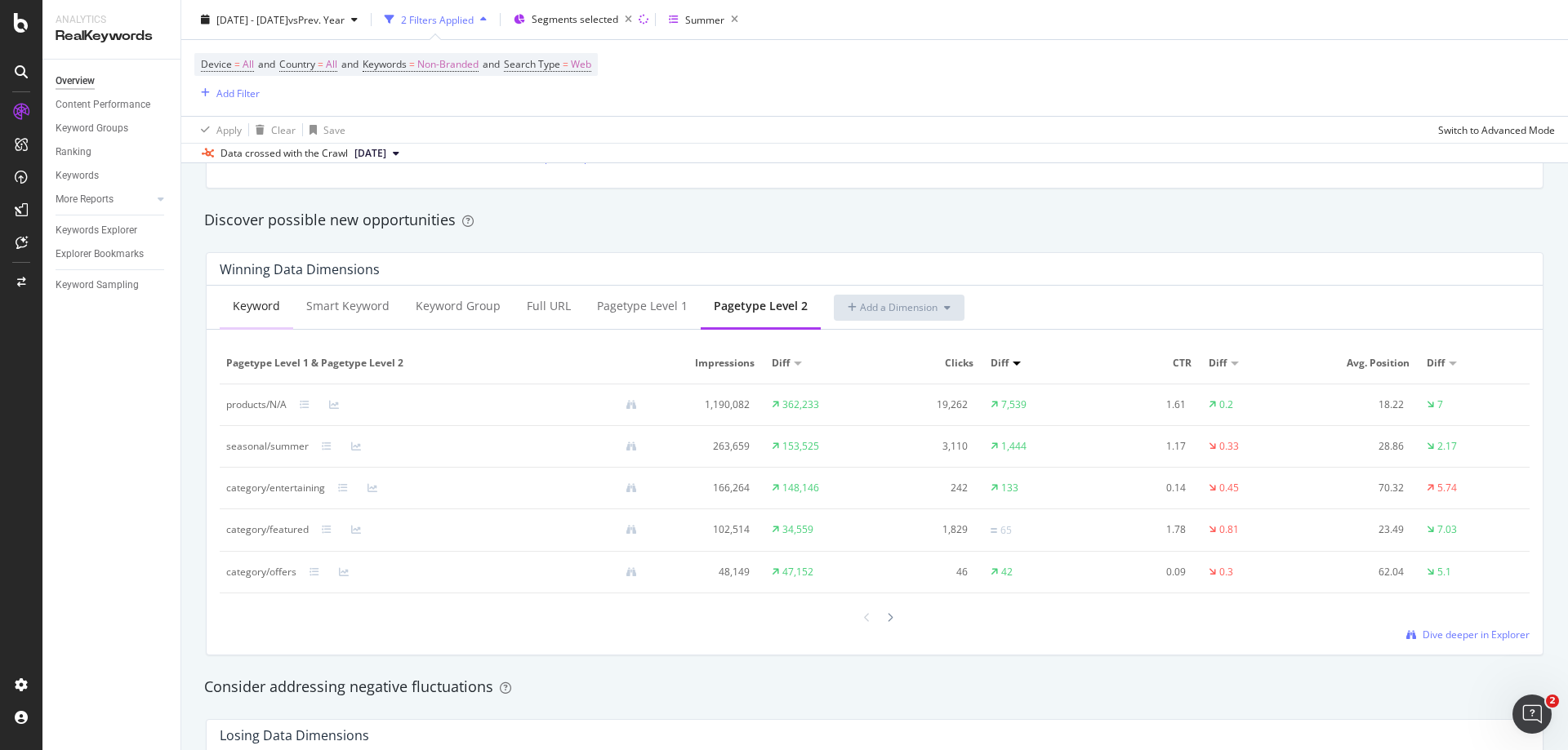
click at [247, 309] on div "Keyword" at bounding box center [257, 305] width 47 height 16
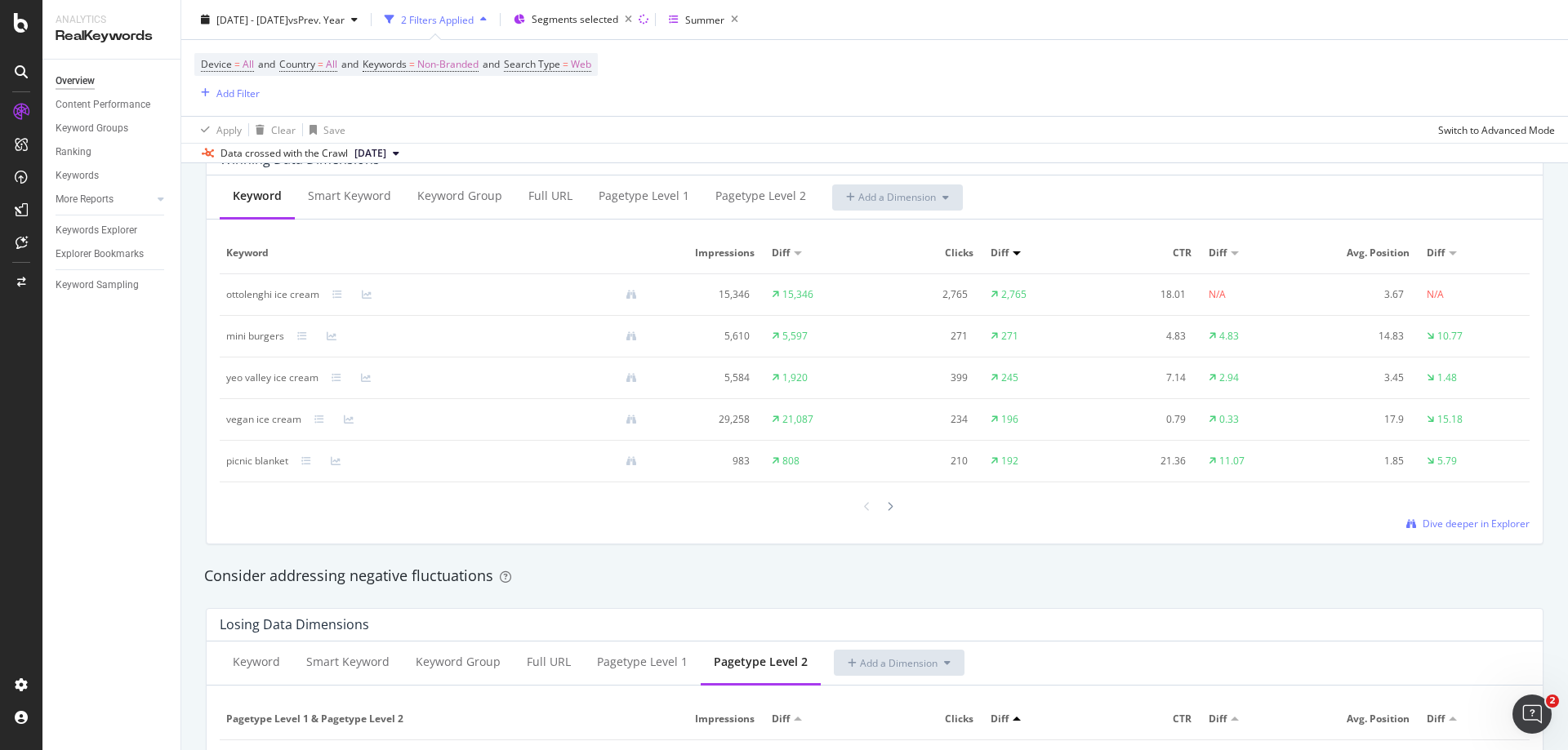
scroll to position [1470, 0]
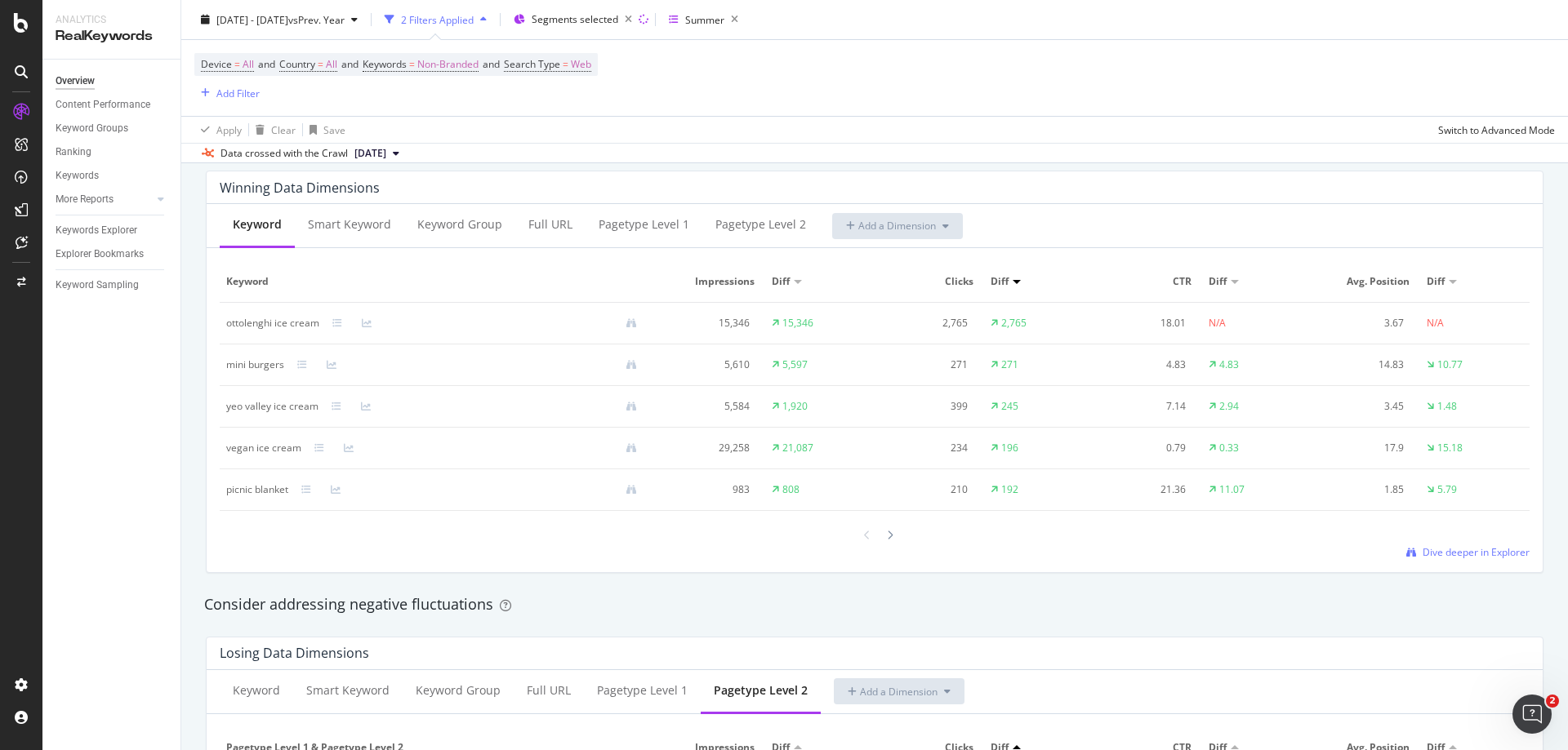
click at [793, 284] on div at bounding box center [797, 282] width 8 height 4
click at [725, 22] on div "Summer" at bounding box center [705, 19] width 39 height 14
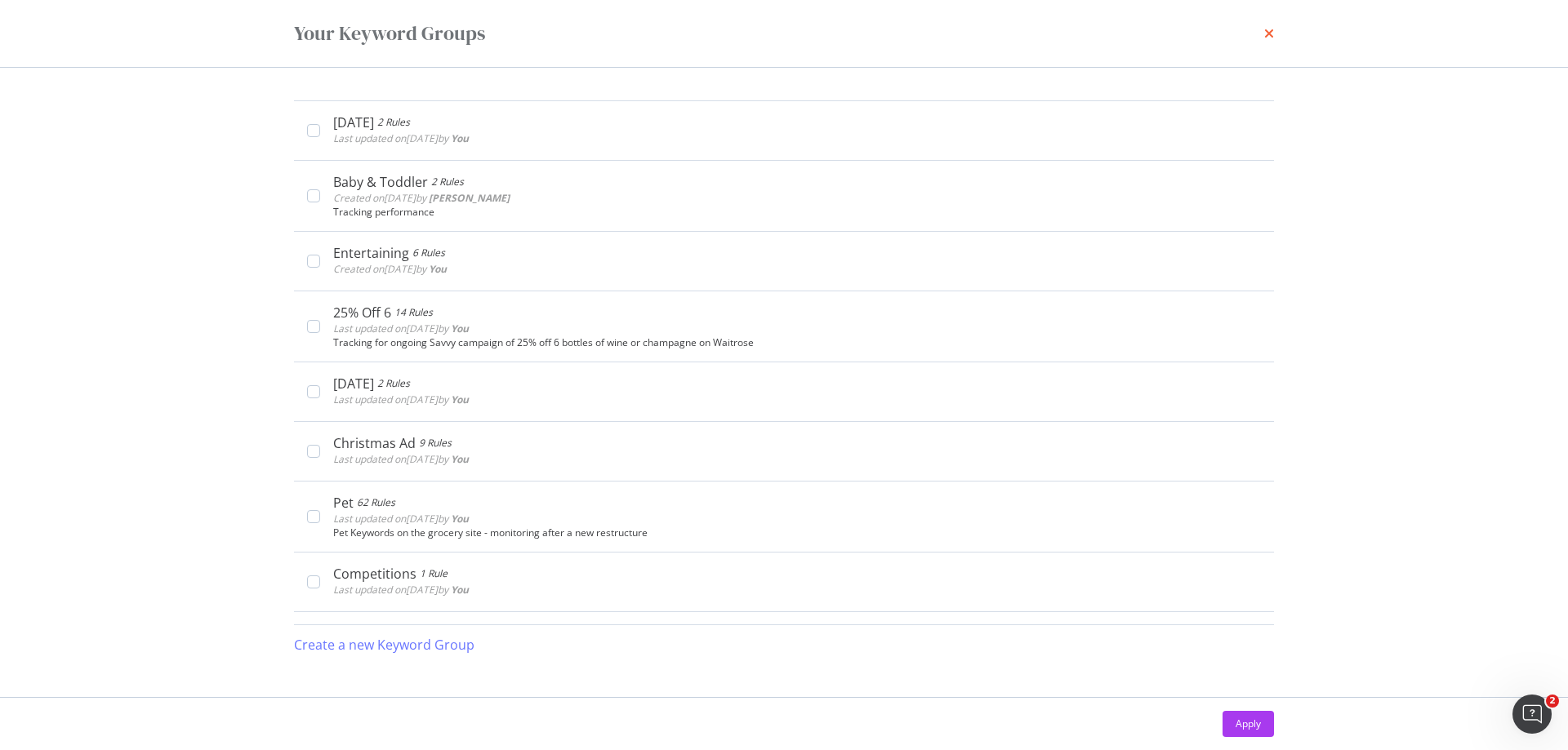
click at [1269, 33] on icon "times" at bounding box center [1269, 34] width 9 height 13
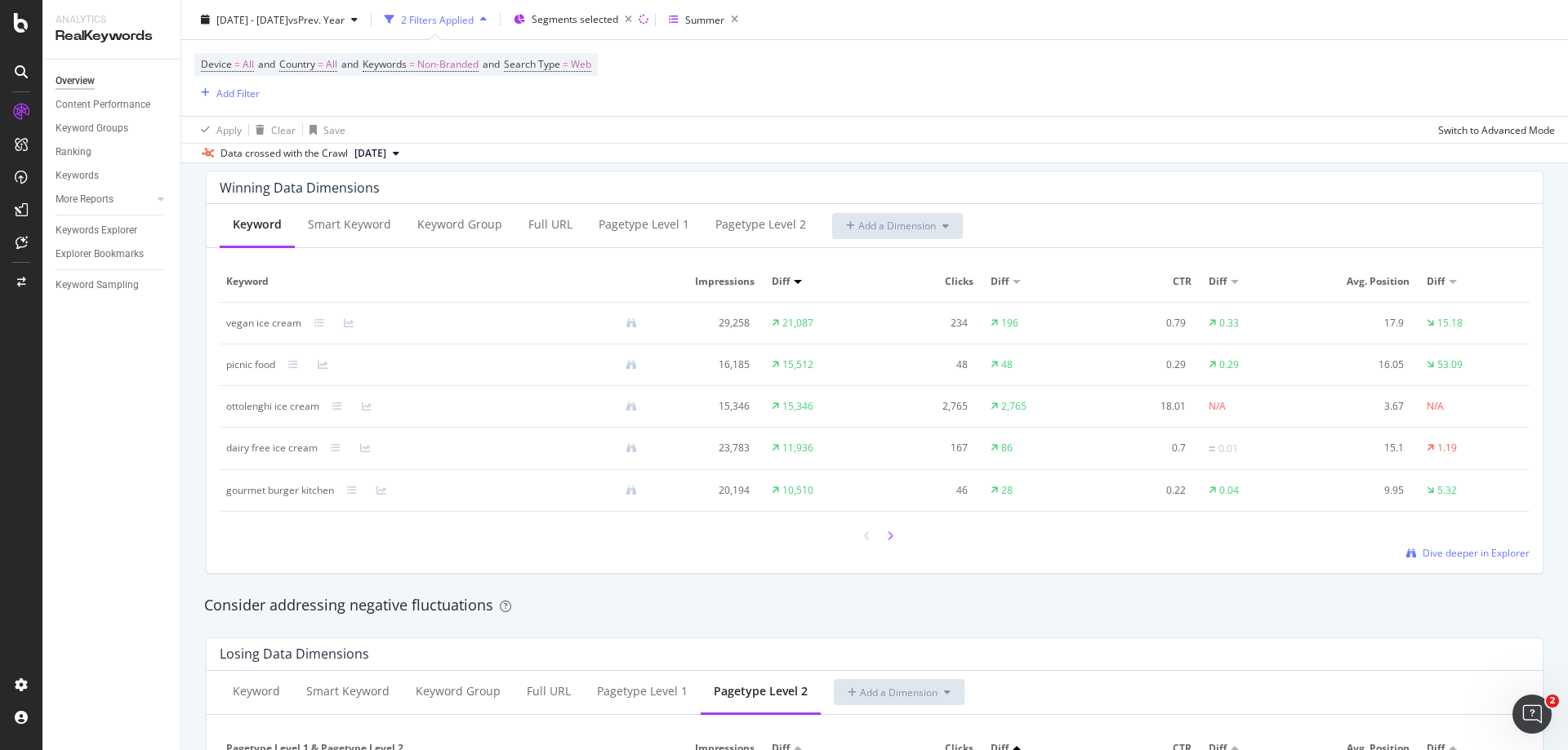
click at [886, 536] on icon at bounding box center [889, 537] width 7 height 9
click at [886, 536] on icon at bounding box center [889, 536] width 7 height 9
click at [886, 536] on icon at bounding box center [889, 537] width 7 height 9
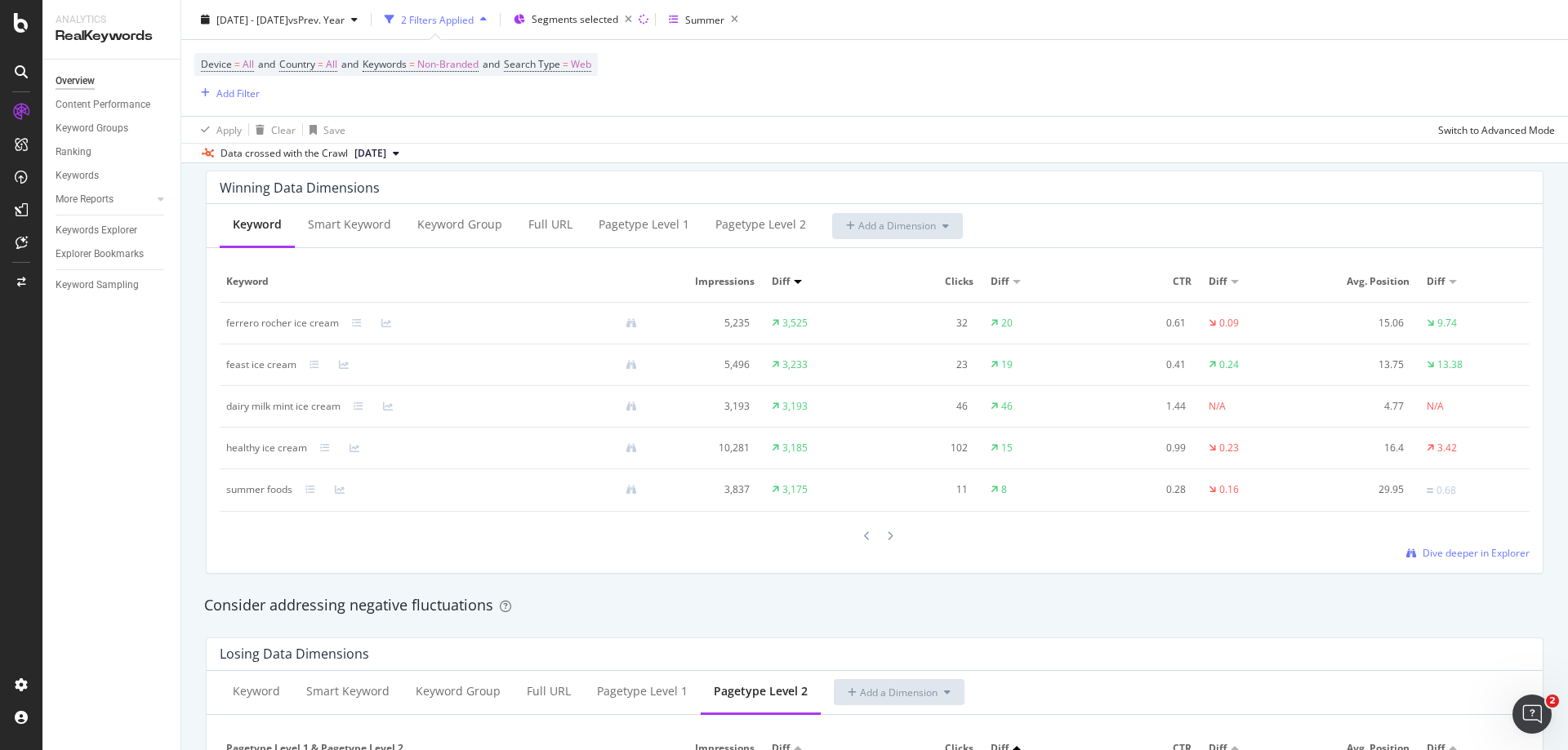
click at [886, 536] on icon at bounding box center [889, 537] width 7 height 9
click at [886, 536] on icon at bounding box center [889, 536] width 7 height 9
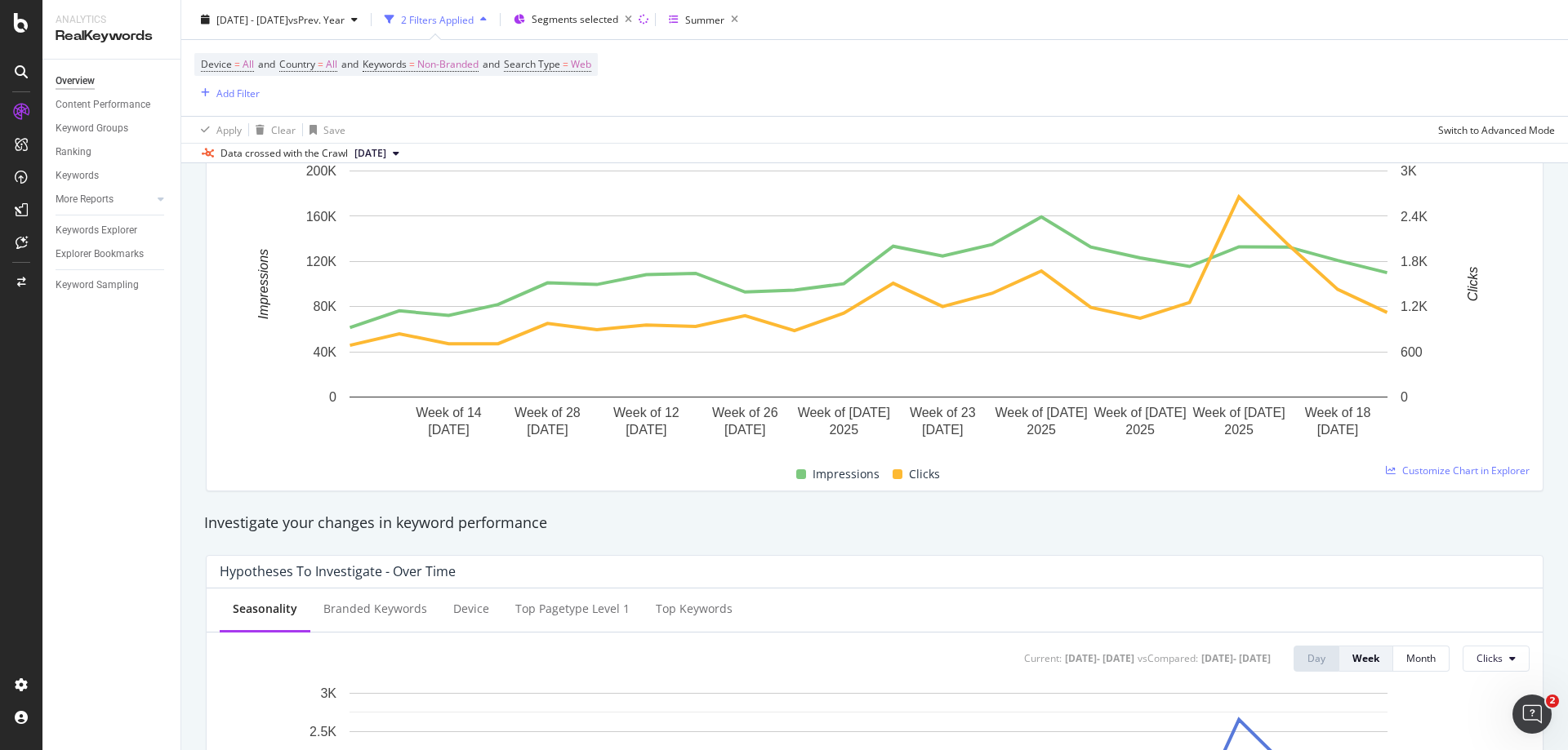
scroll to position [0, 0]
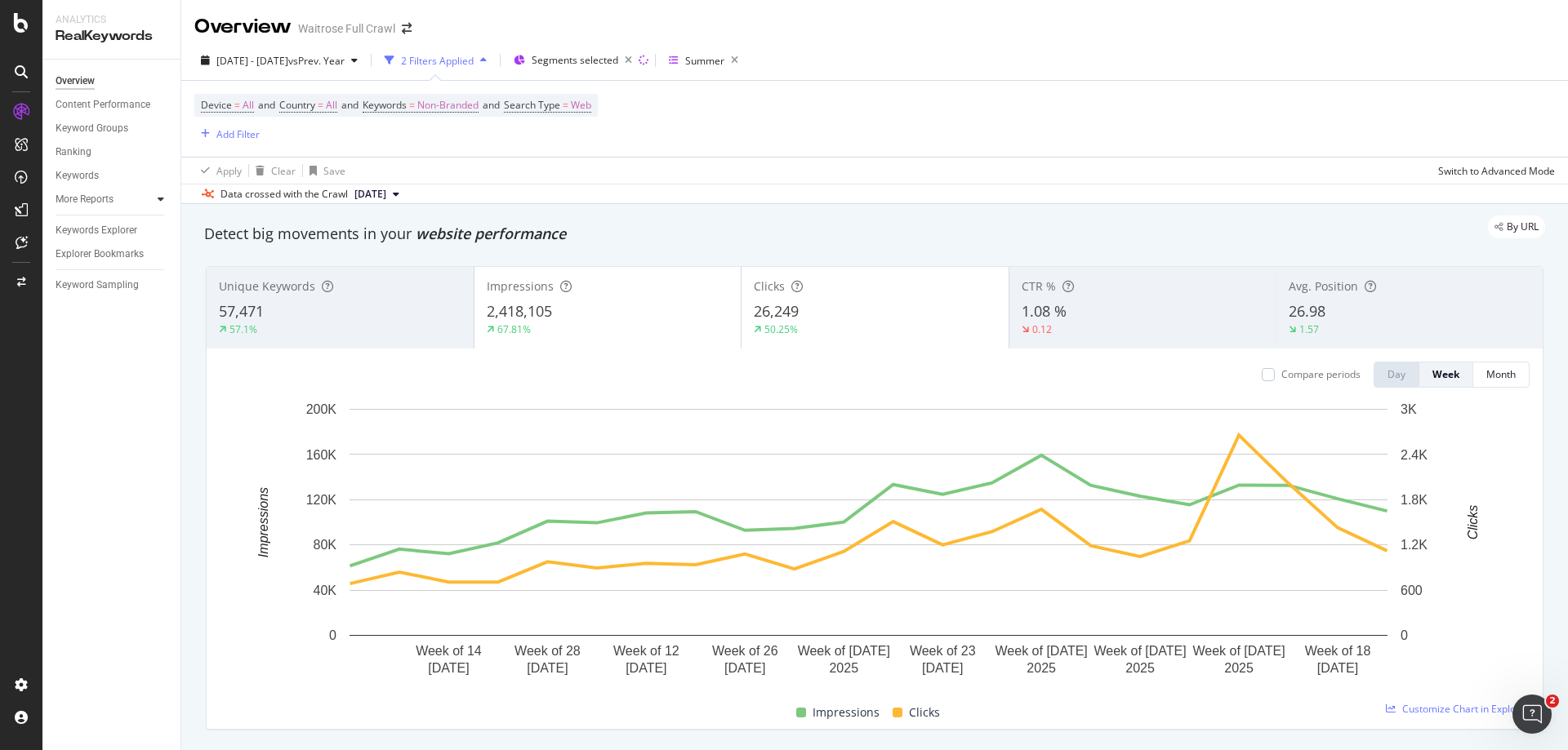
click at [165, 195] on div at bounding box center [160, 198] width 16 height 16
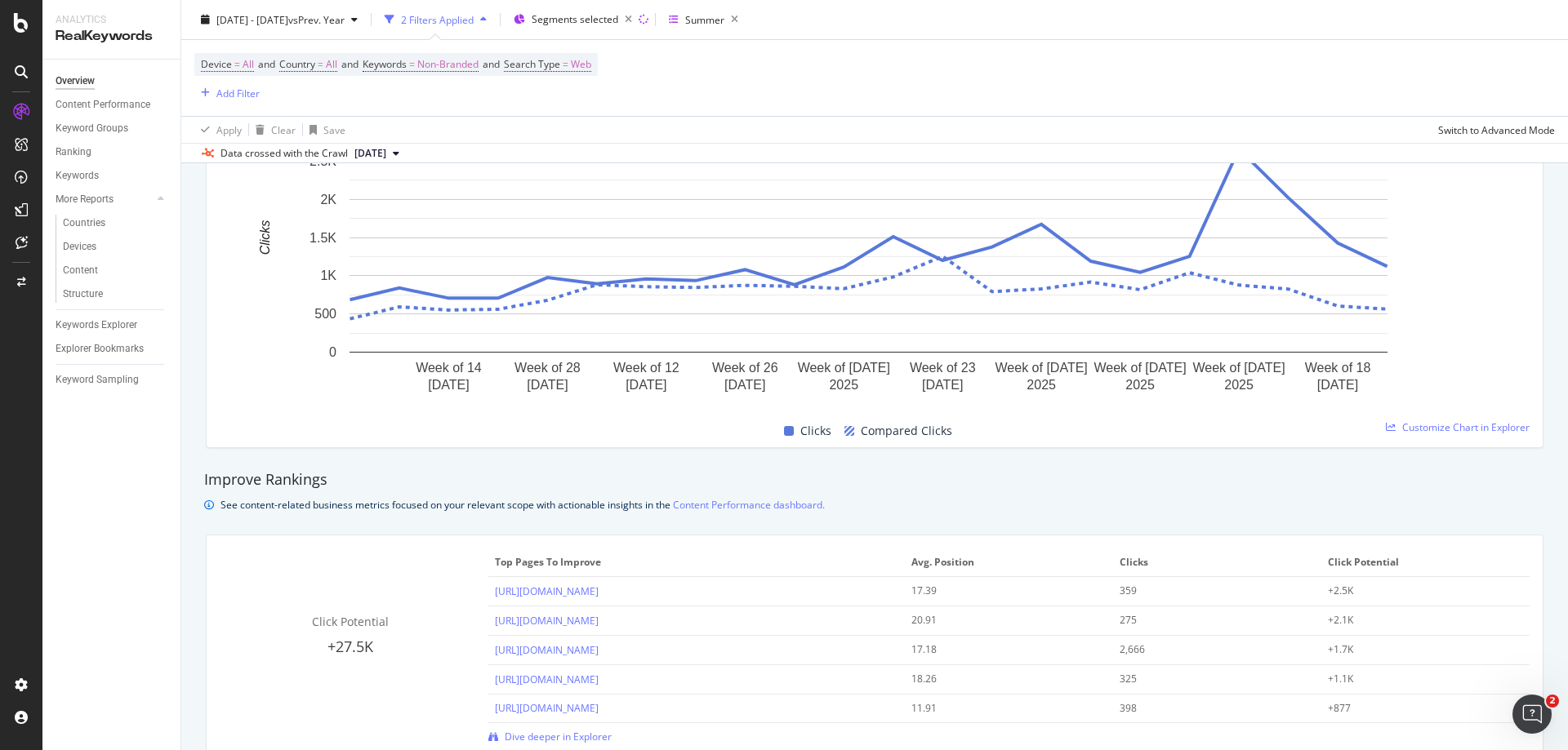
scroll to position [571, 0]
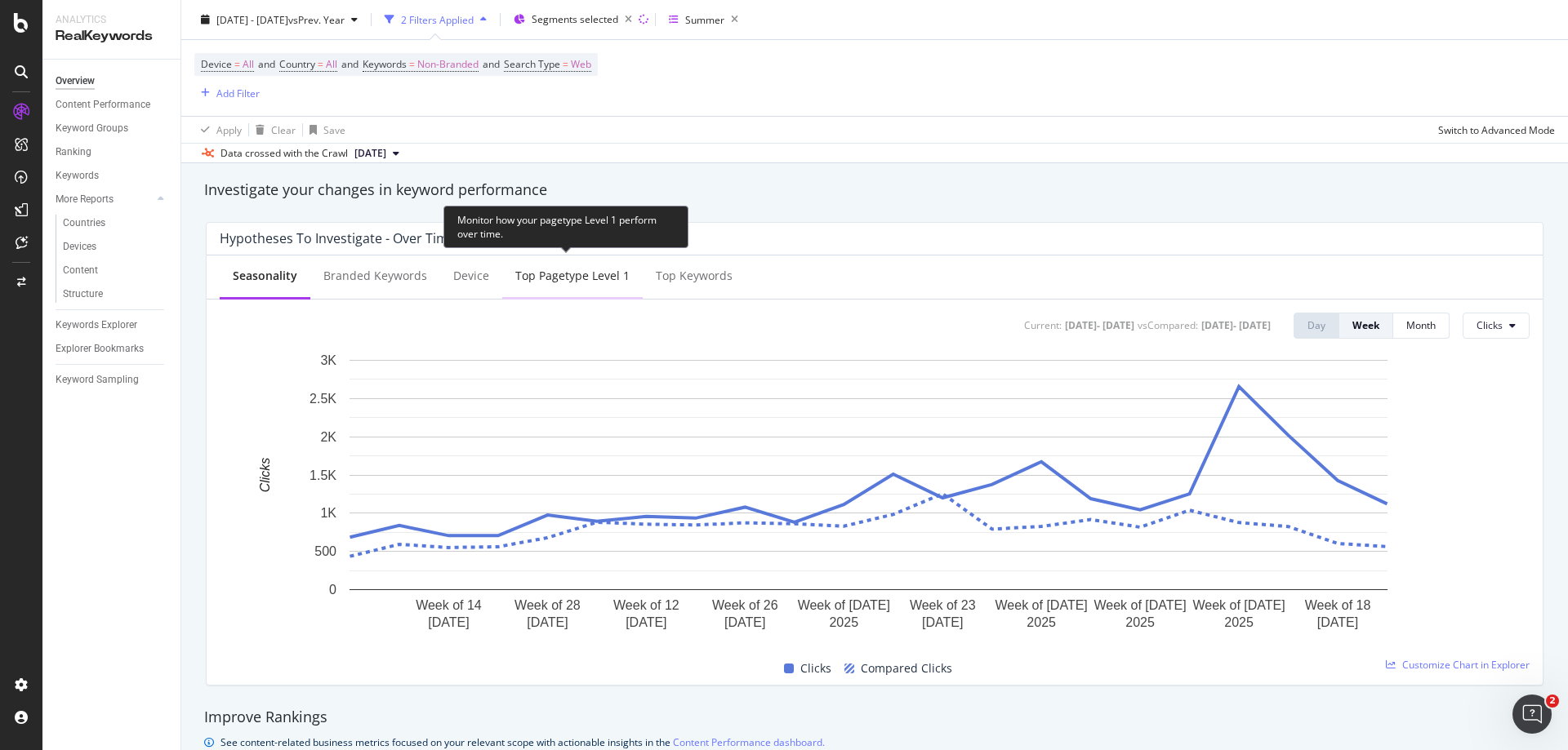
click at [528, 283] on div "Top pagetype Level 1" at bounding box center [572, 275] width 115 height 16
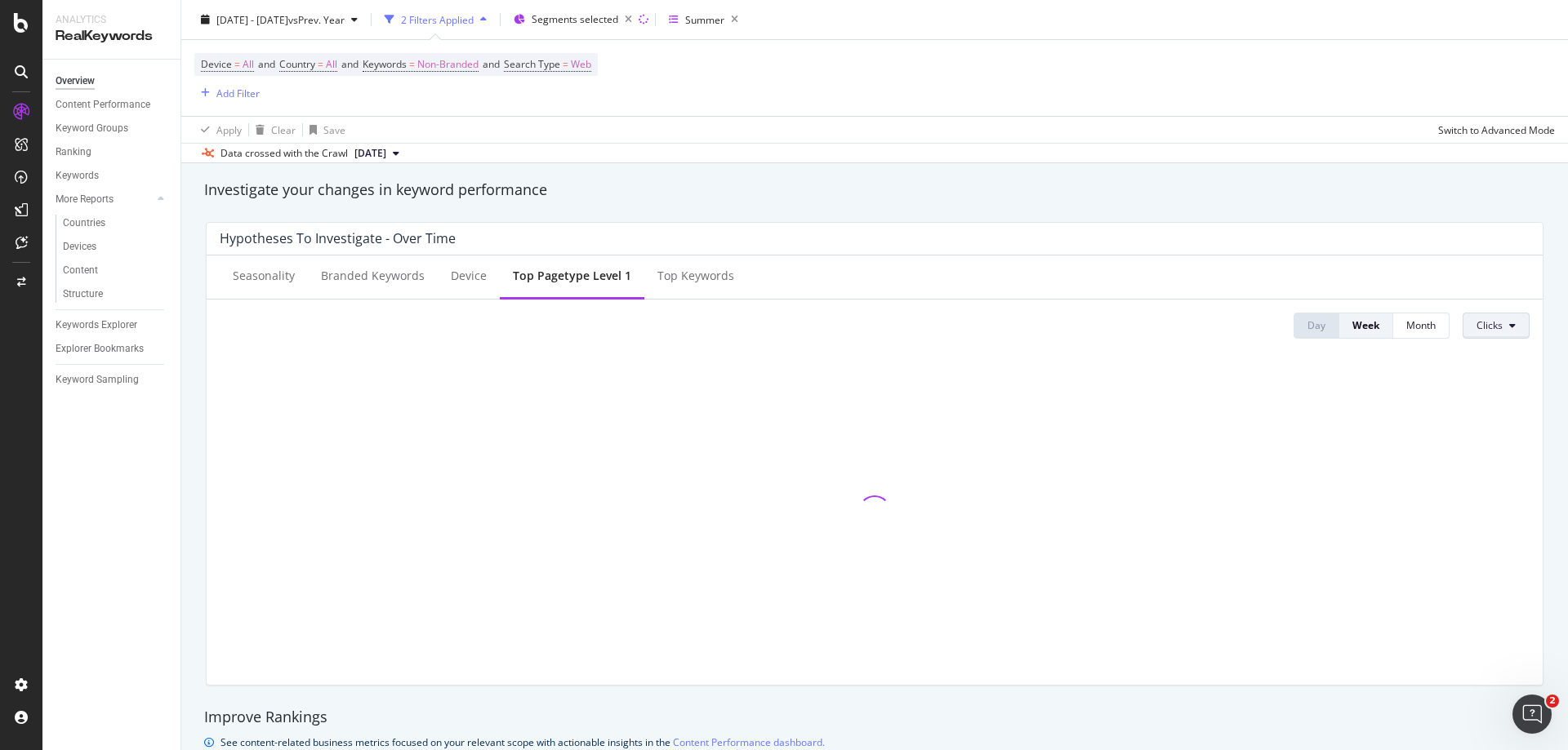
click at [1477, 324] on span "Clicks" at bounding box center [1490, 325] width 26 height 14
click at [1505, 395] on span "Impressions" at bounding box center [1504, 389] width 77 height 15
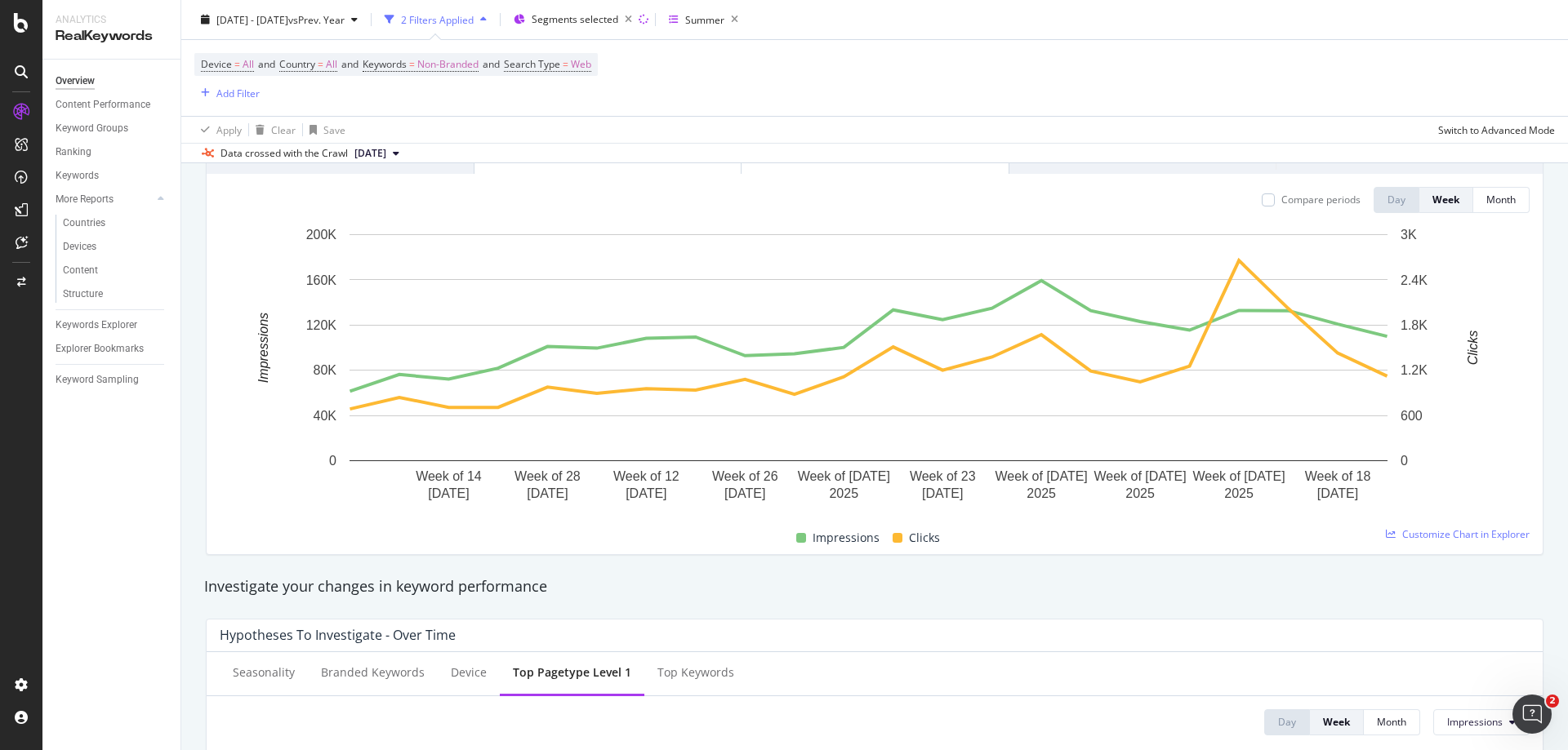
scroll to position [0, 0]
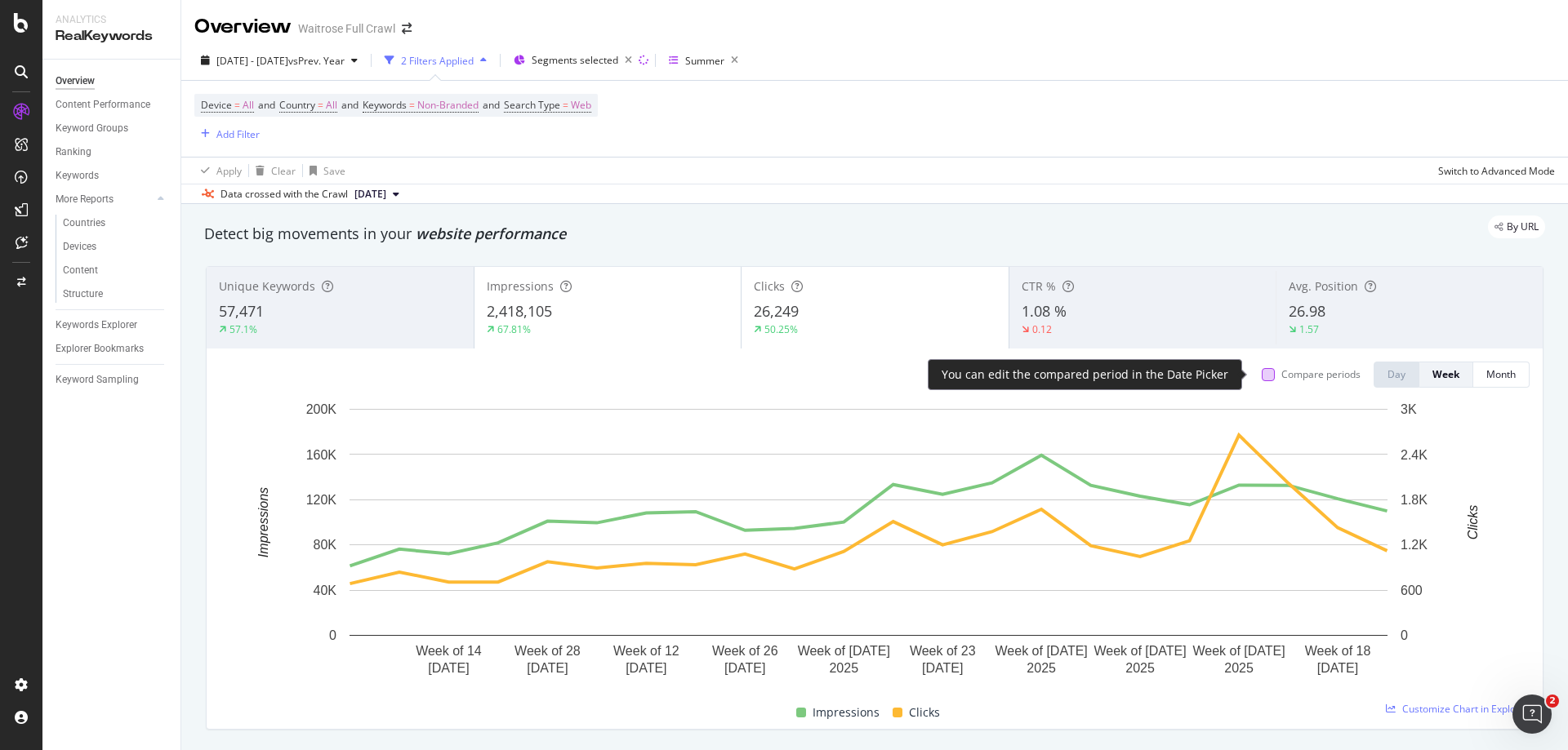
click at [1262, 377] on div at bounding box center [1268, 375] width 13 height 13
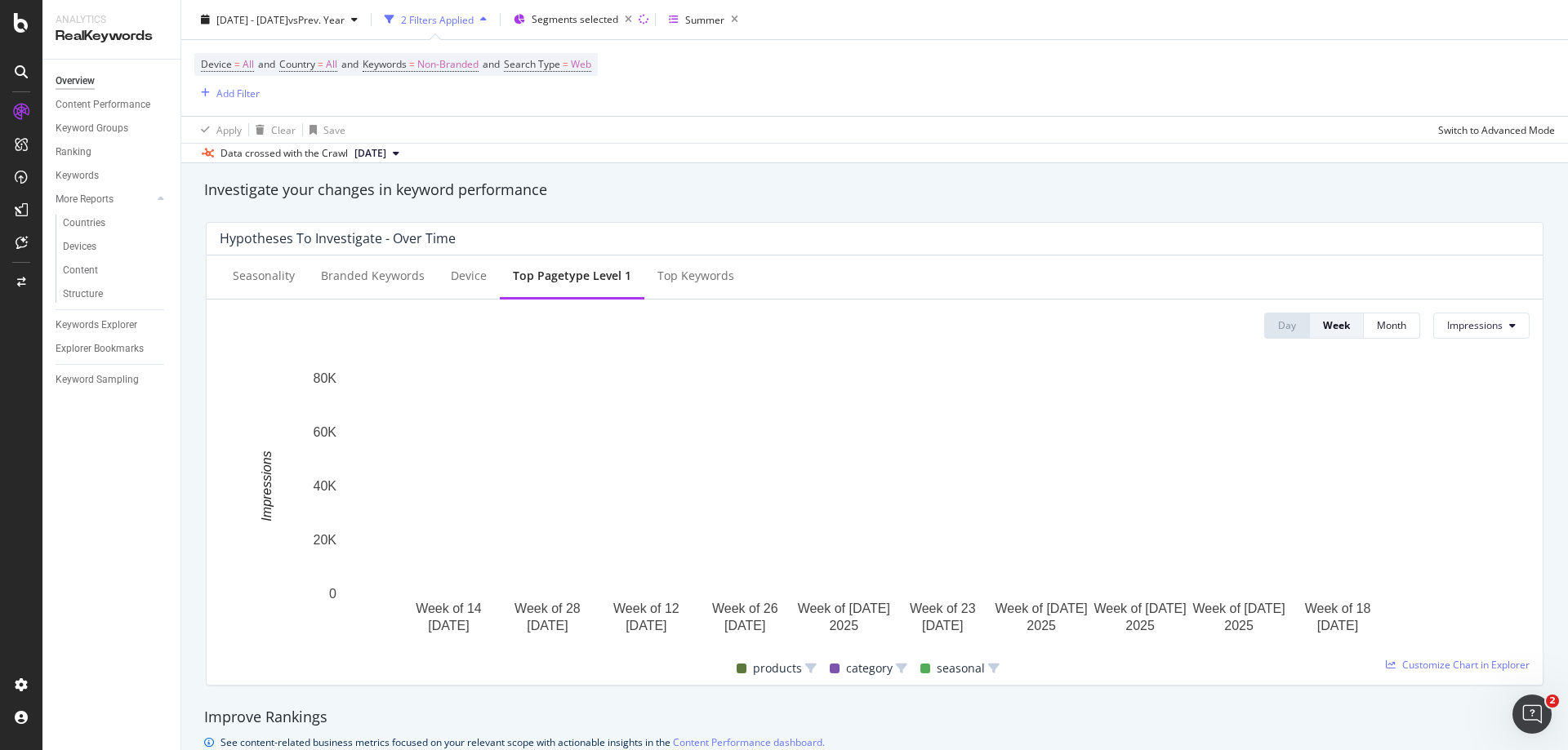
scroll to position [653, 0]
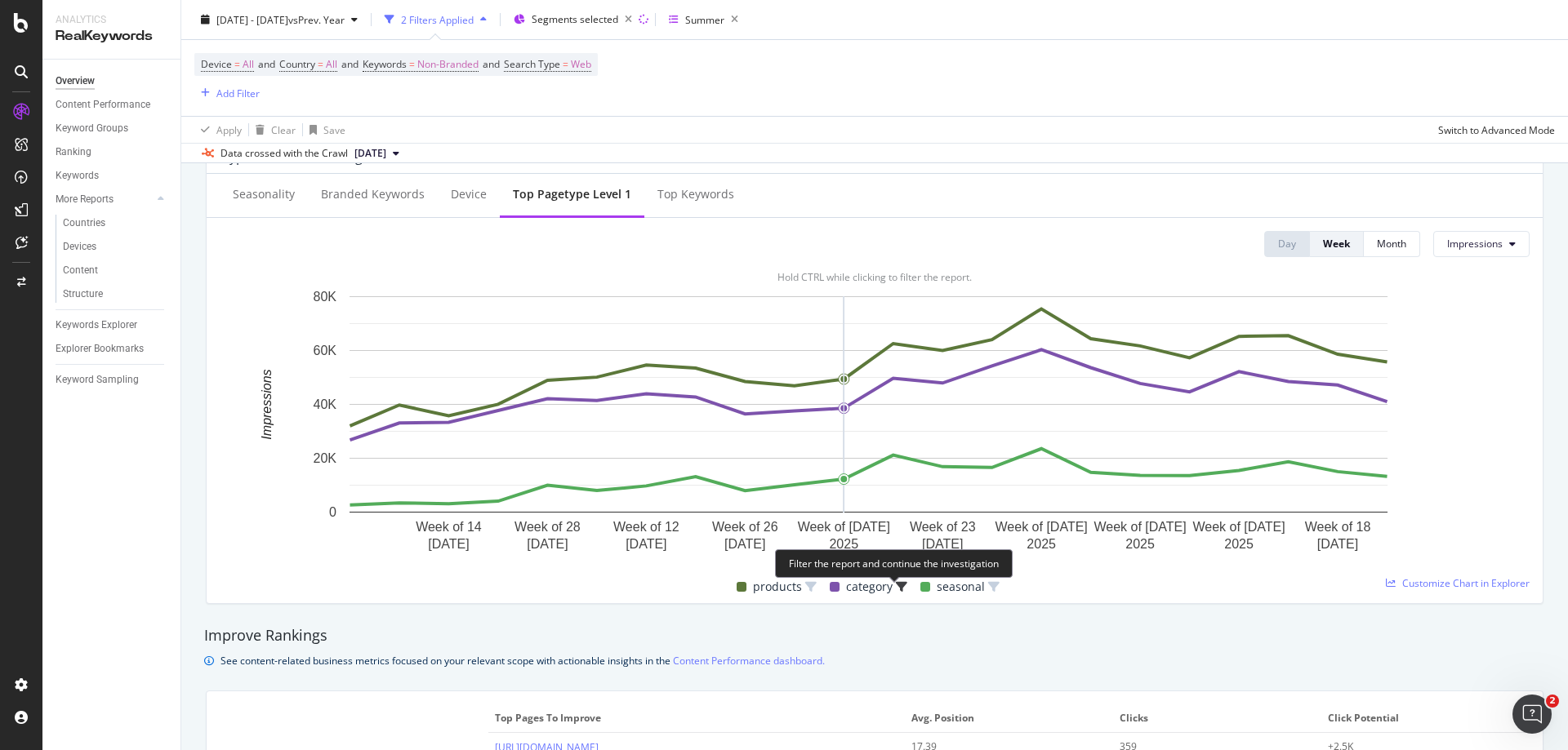
click at [896, 585] on icon at bounding box center [902, 587] width 11 height 11
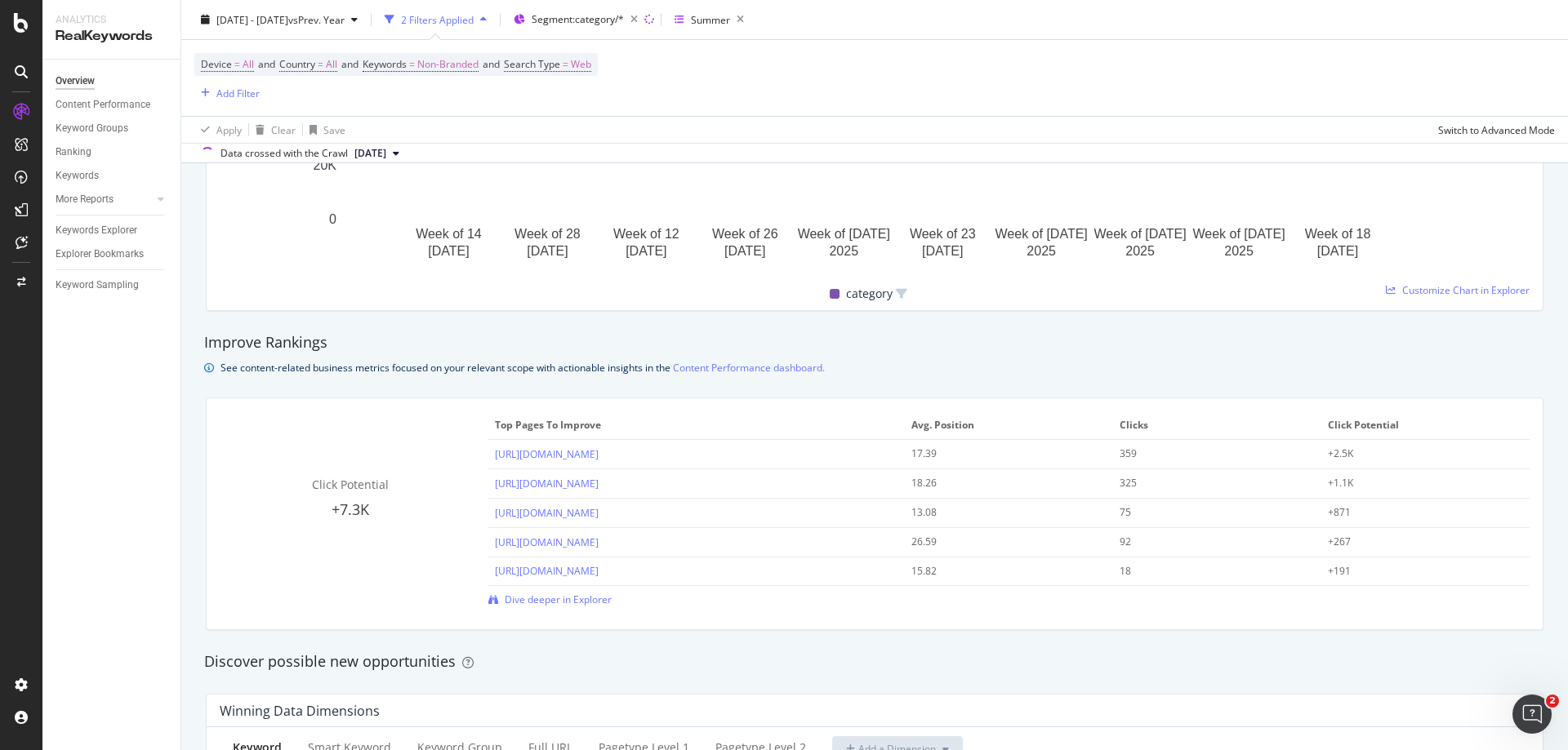
scroll to position [1273, 0]
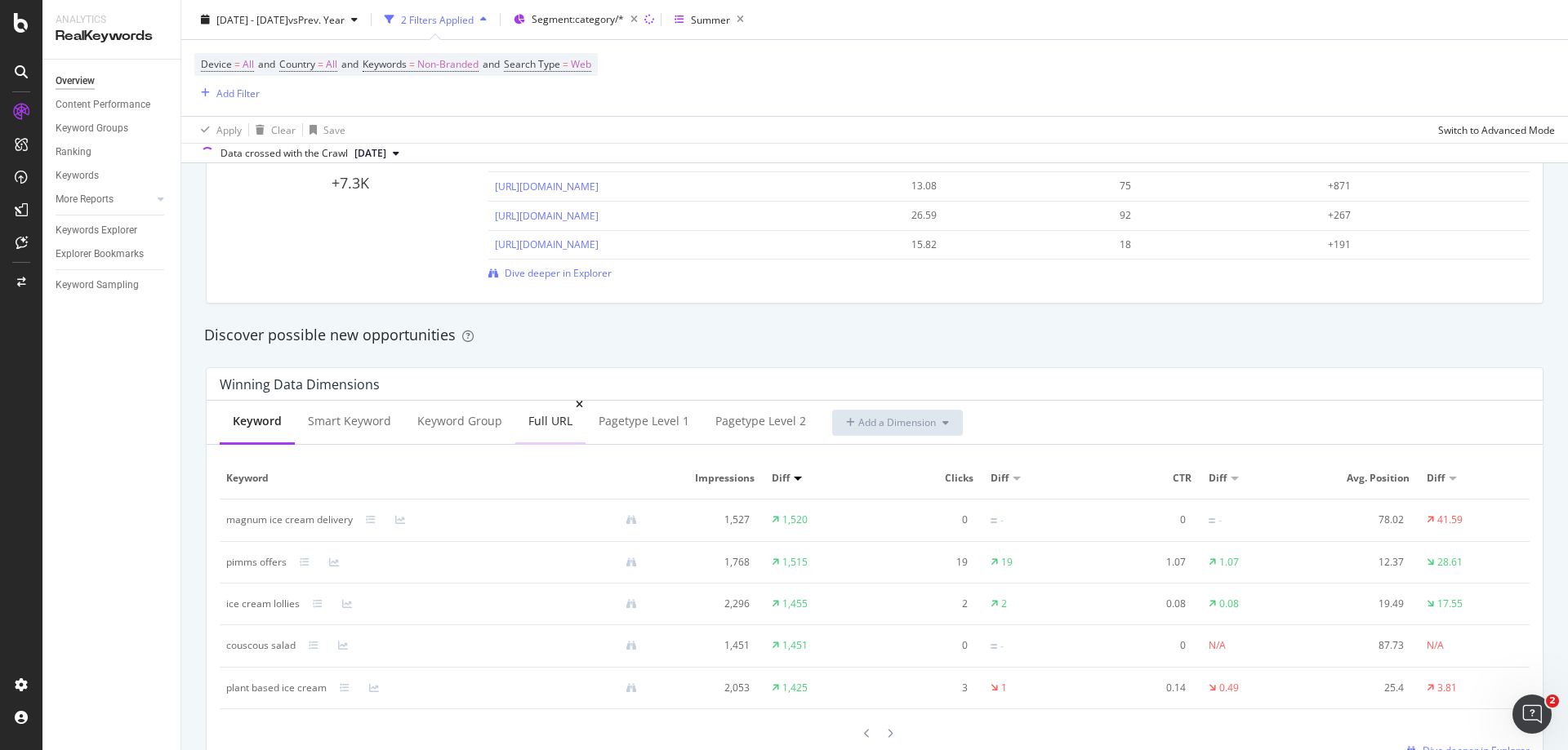
click at [554, 424] on div "Full URL" at bounding box center [550, 421] width 44 height 16
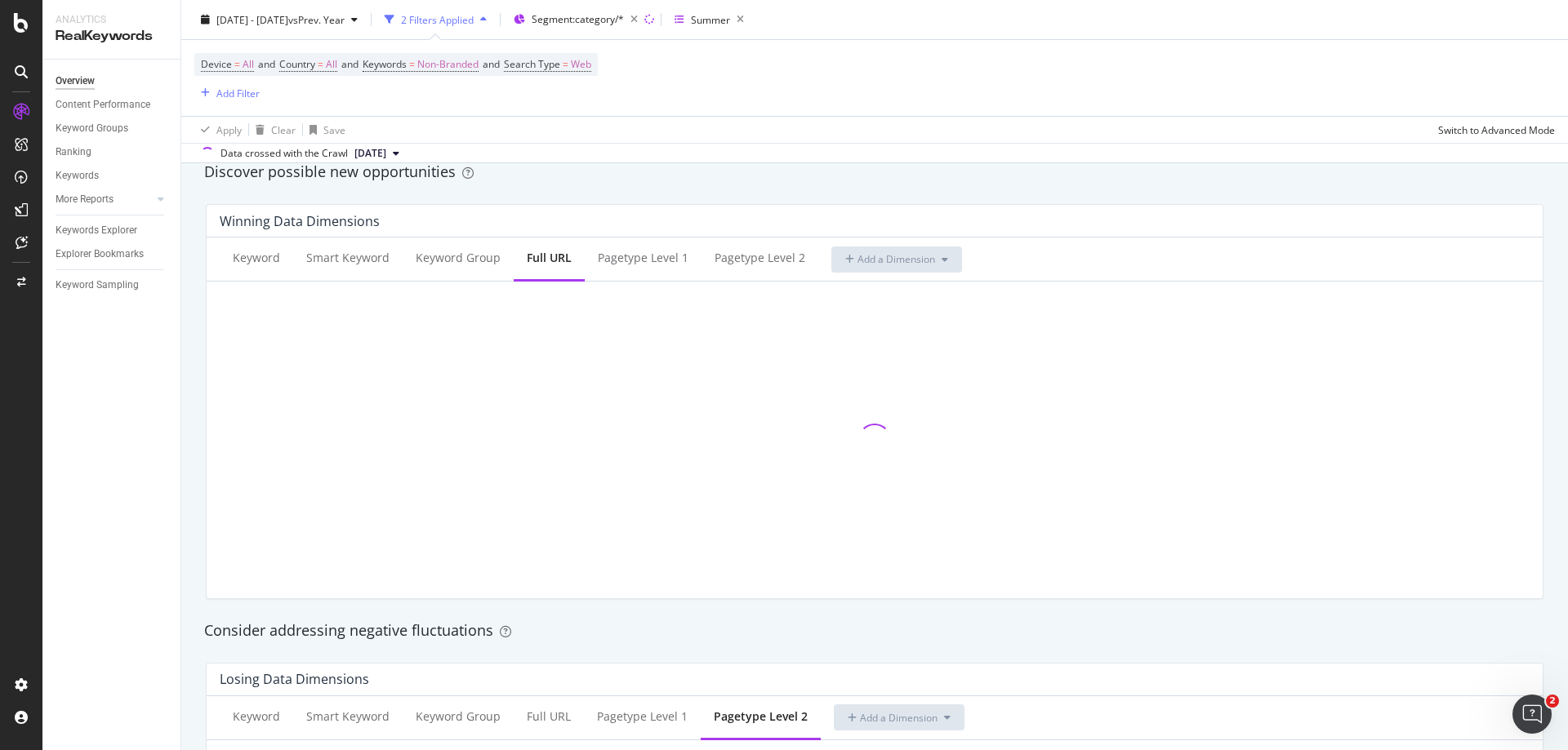
scroll to position [1600, 0]
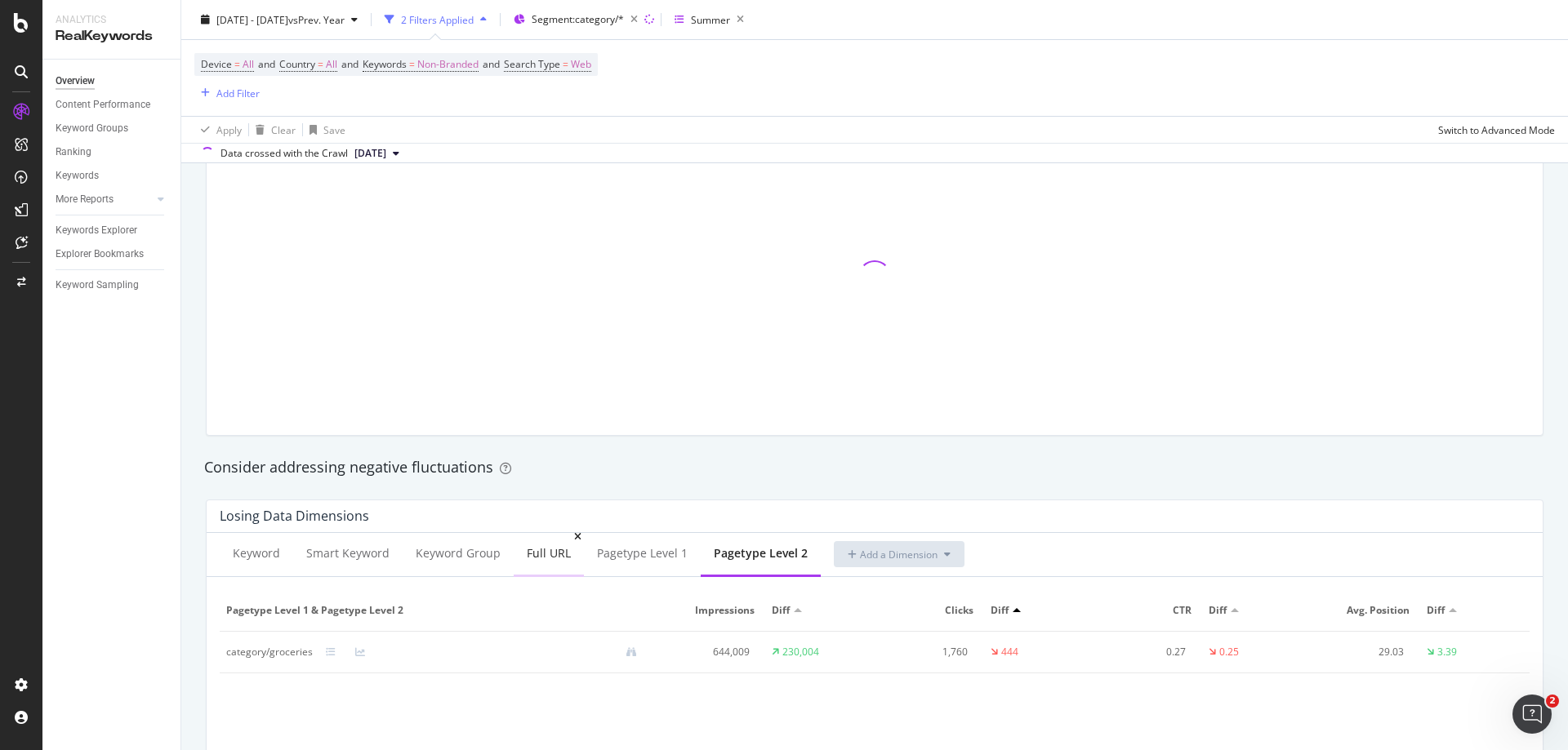
click at [550, 553] on div "Full URL" at bounding box center [548, 553] width 44 height 16
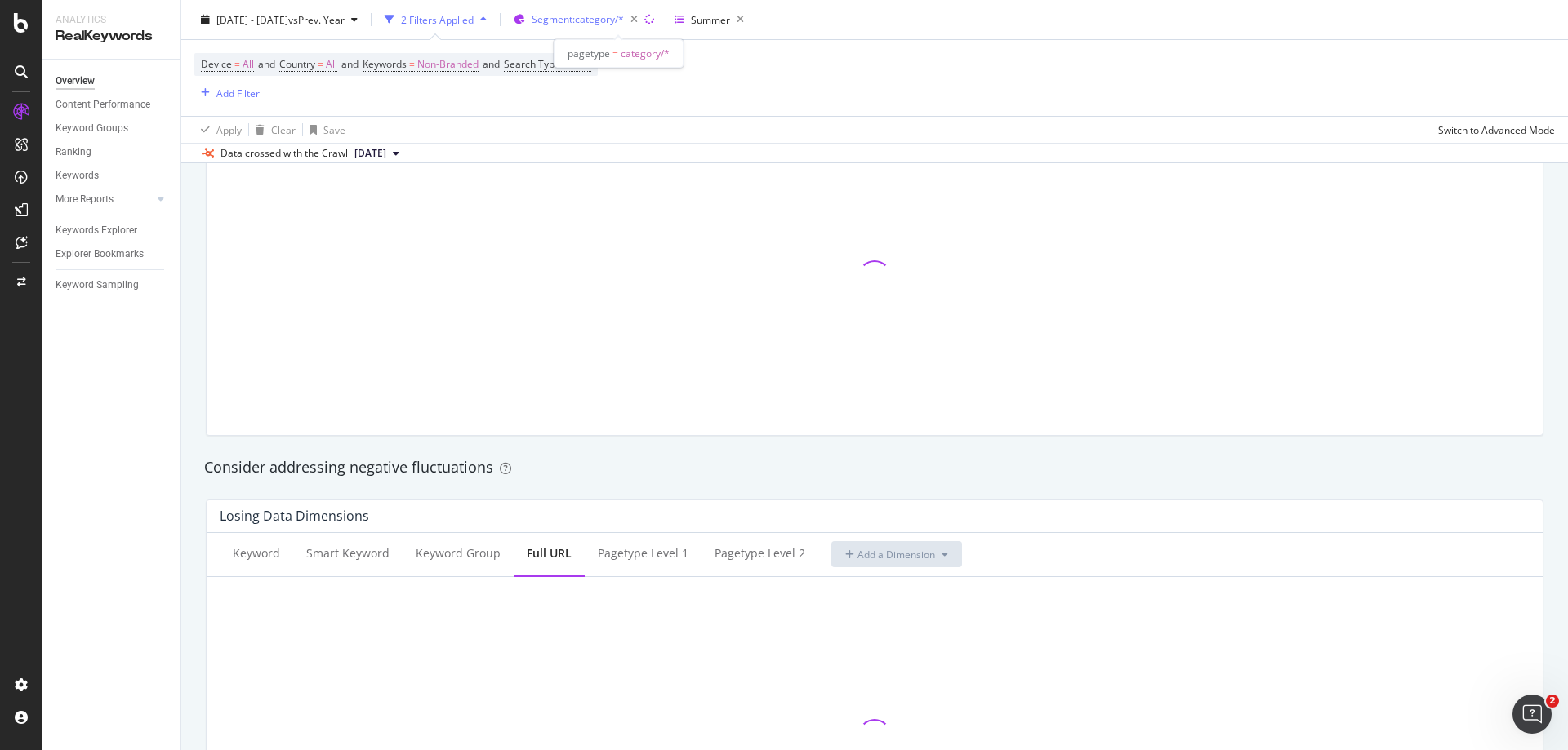
click at [624, 15] on span "Segment: category/*" at bounding box center [578, 19] width 92 height 14
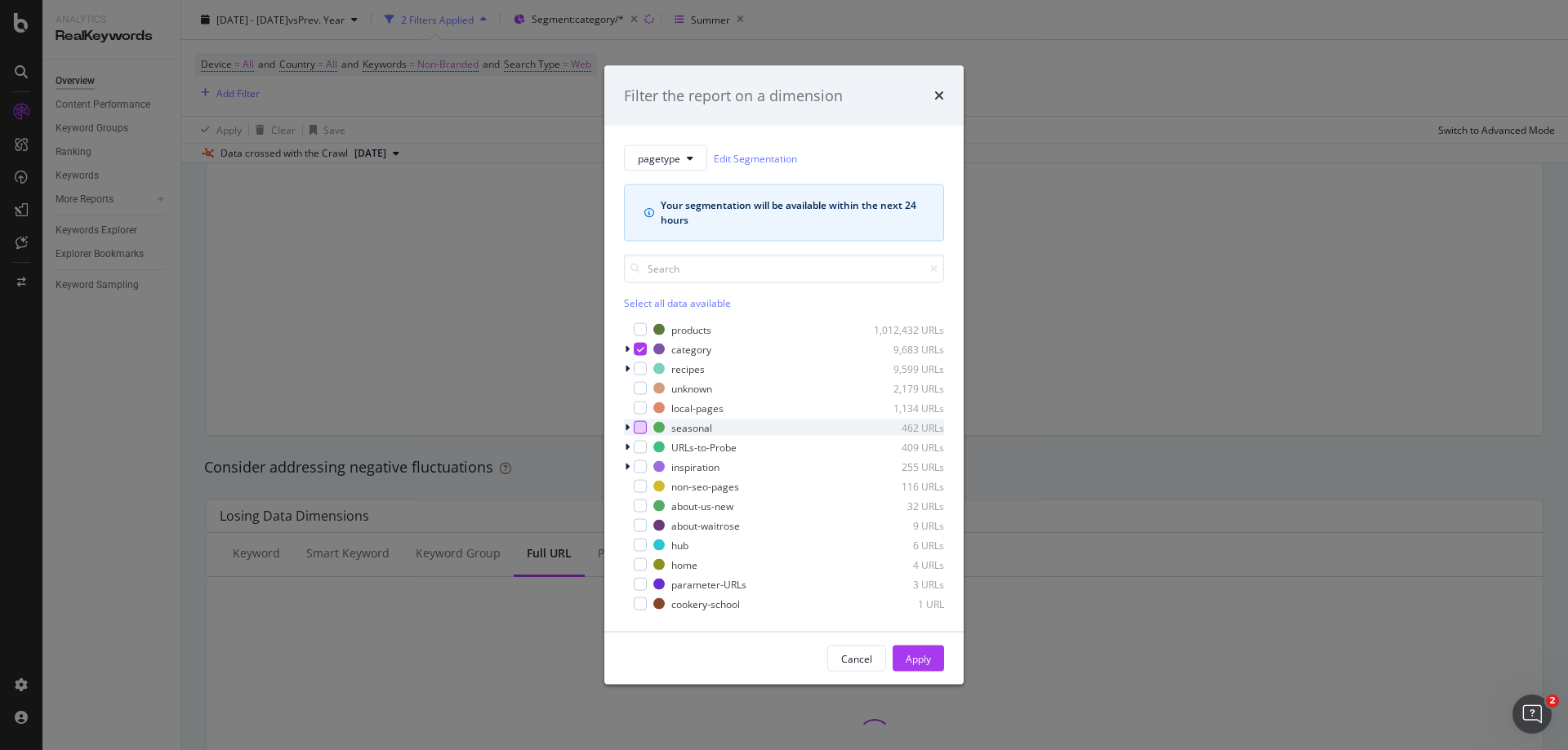
click at [638, 423] on div "modal" at bounding box center [640, 428] width 13 height 13
click at [919, 657] on div "Apply" at bounding box center [917, 658] width 25 height 14
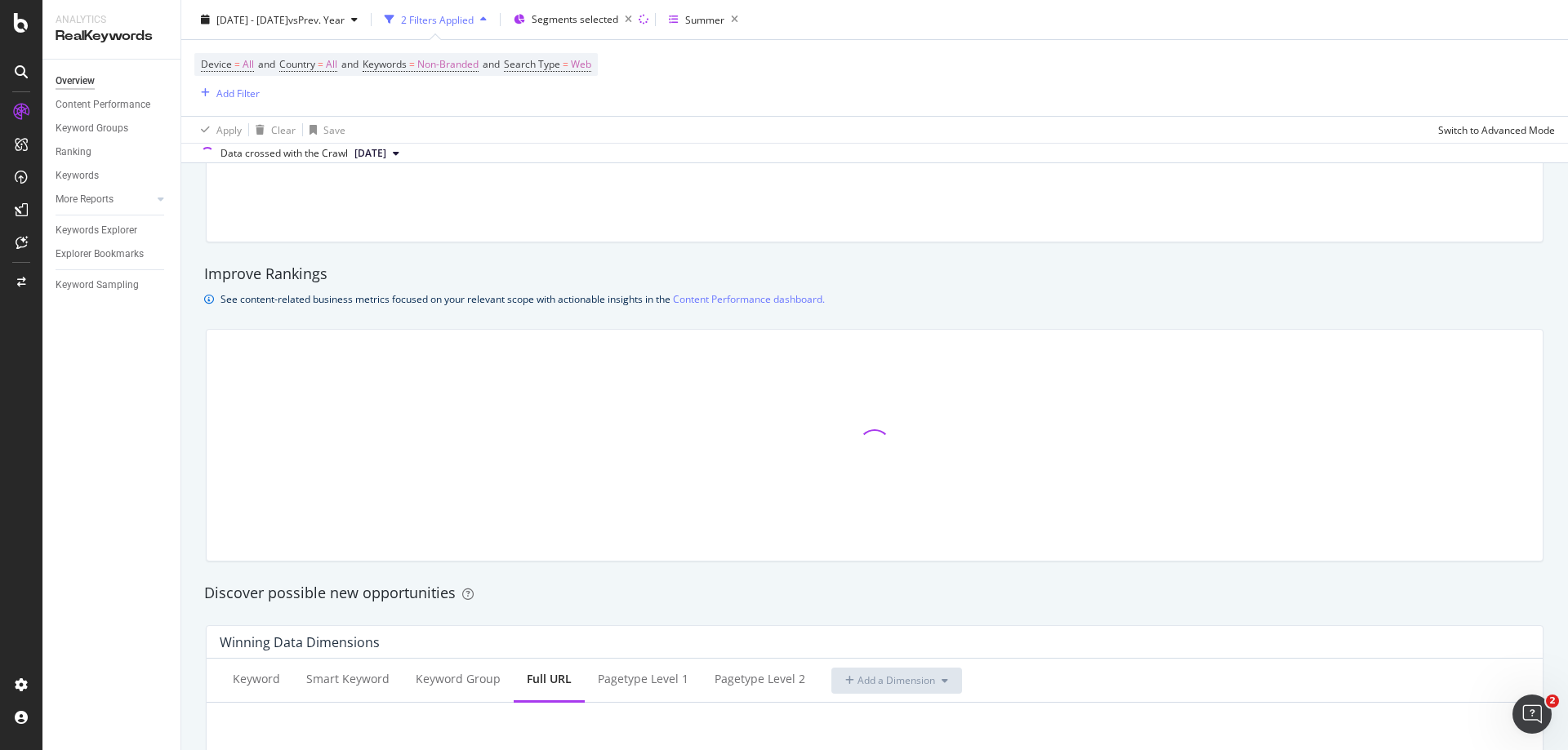
scroll to position [1028, 0]
